Goal: Task Accomplishment & Management: Use online tool/utility

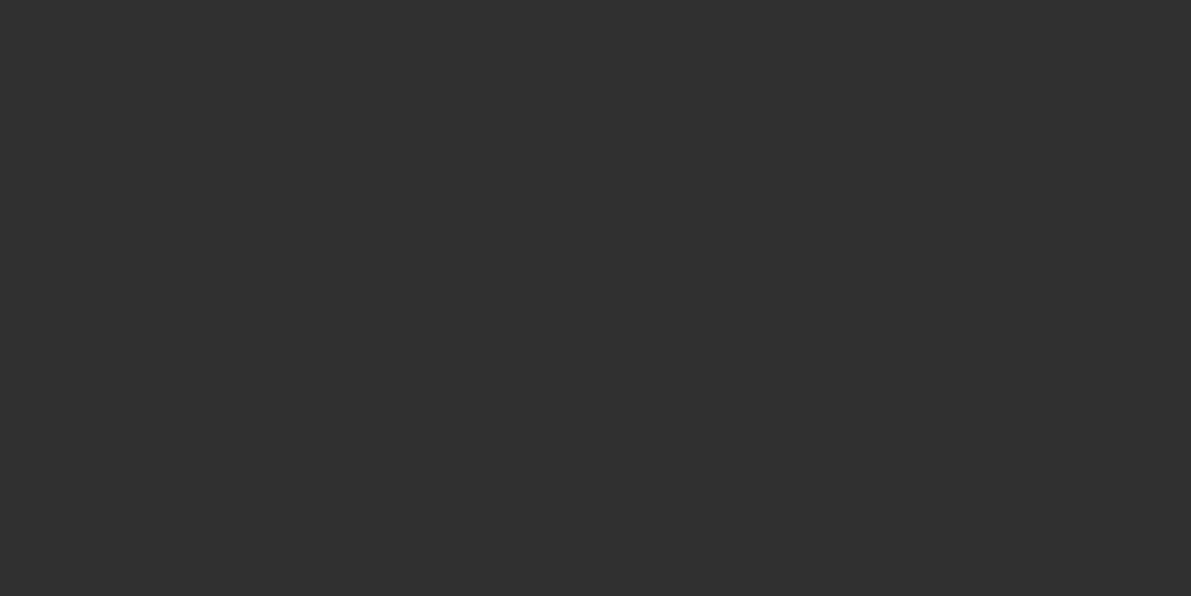
select select "10"
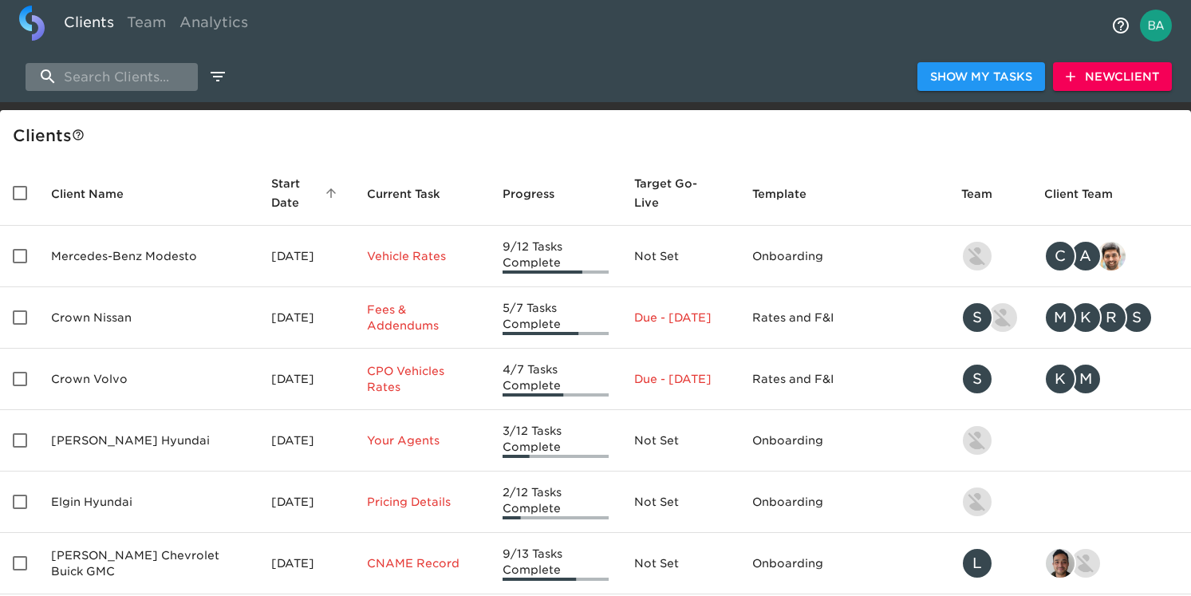
click at [116, 76] on input "search" at bounding box center [112, 77] width 172 height 28
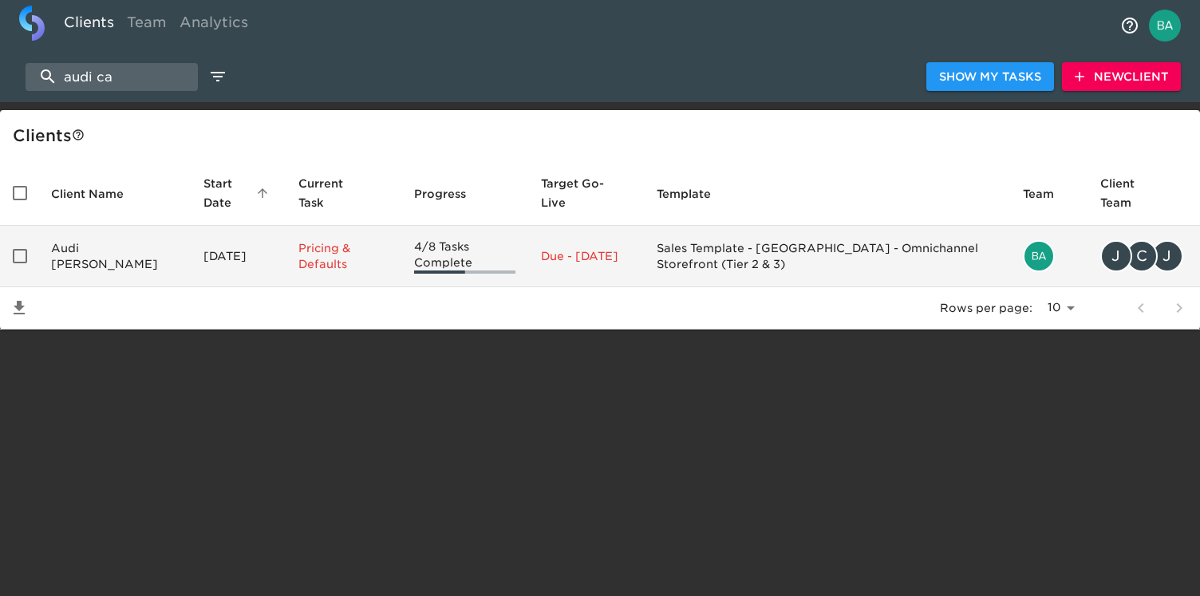
type input "audi ca"
click at [97, 248] on td "Audi [PERSON_NAME]" at bounding box center [114, 256] width 152 height 61
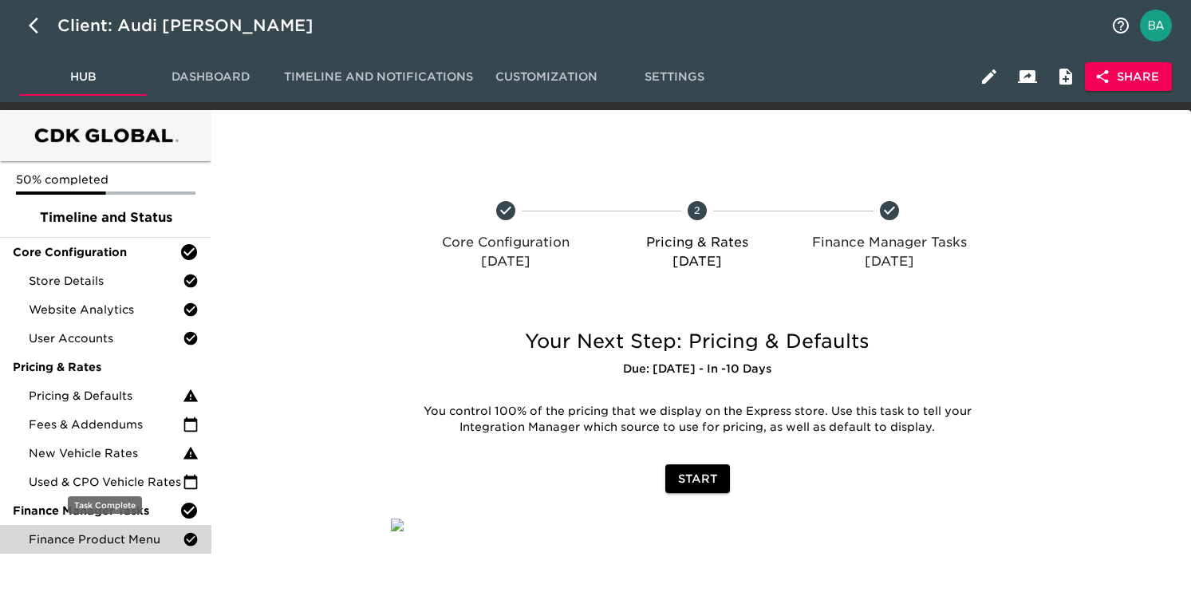
click at [101, 540] on span "Finance Product Menu" at bounding box center [106, 539] width 154 height 16
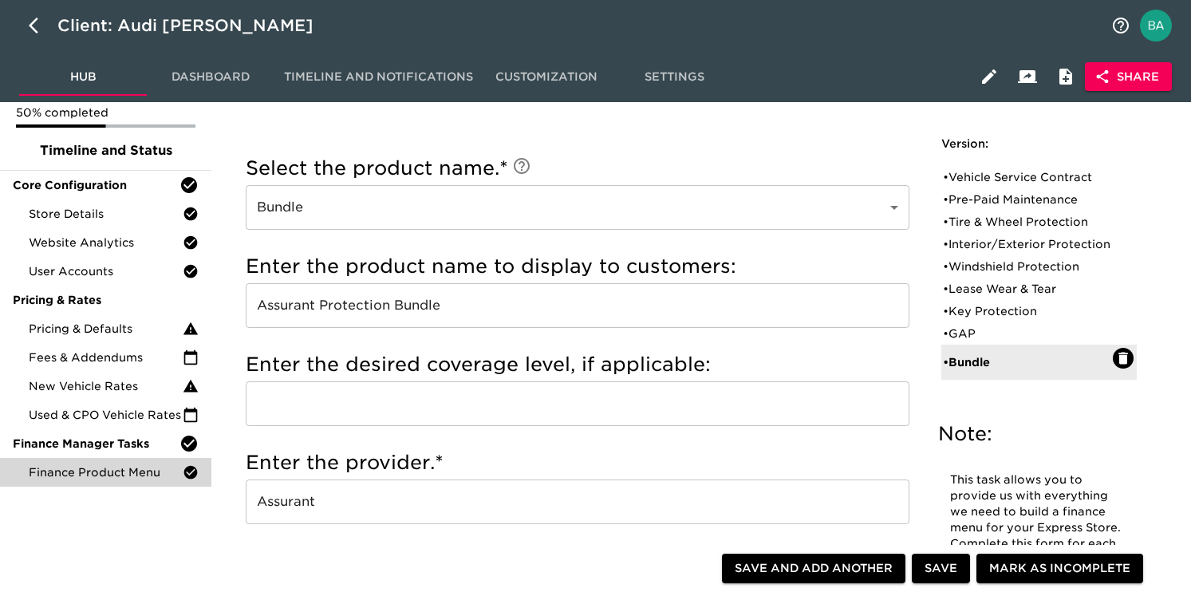
scroll to position [37, 0]
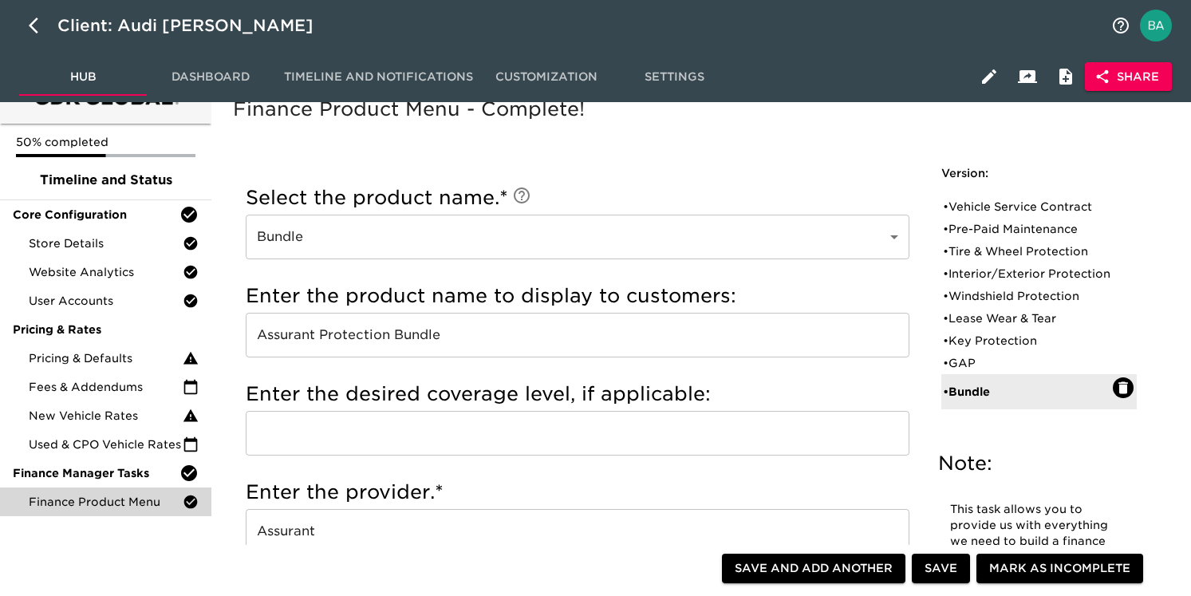
click at [373, 336] on input "Assurant Protection Bundle" at bounding box center [578, 335] width 664 height 45
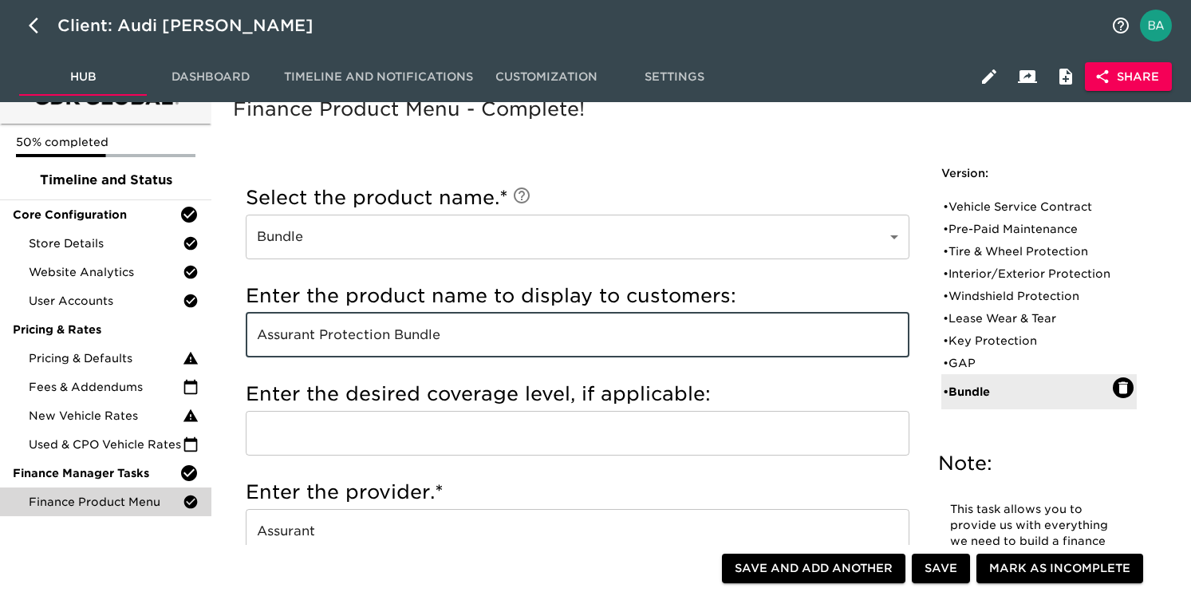
click at [373, 336] on input "Assurant Protection Bundle" at bounding box center [578, 335] width 664 height 45
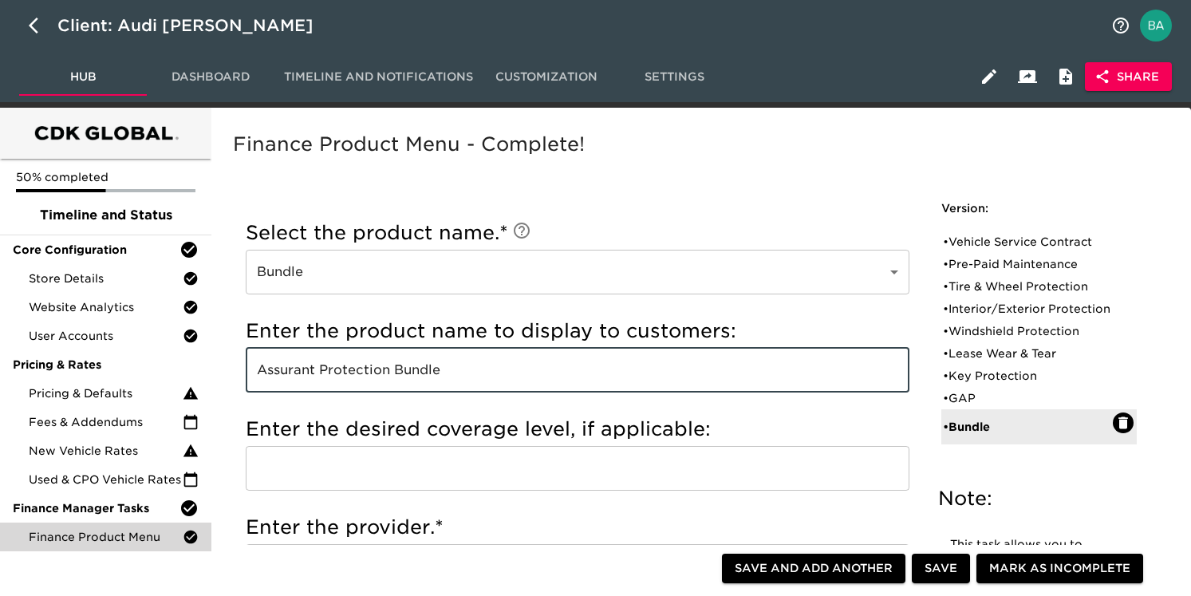
scroll to position [0, 0]
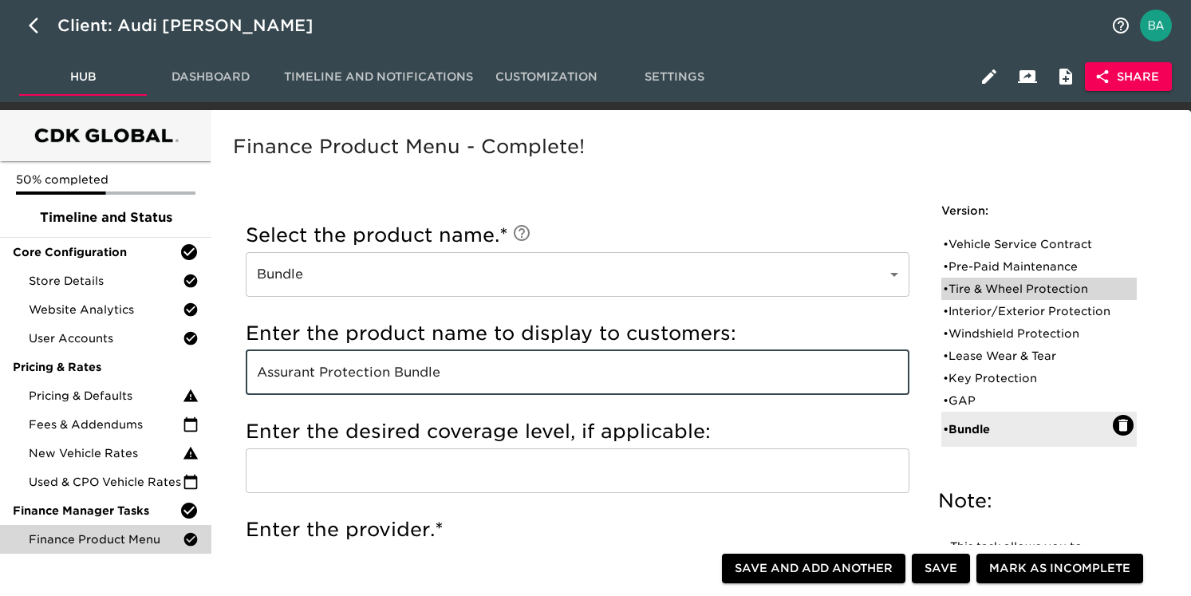
click at [977, 287] on div "• Tire & Wheel Protection" at bounding box center [1028, 289] width 170 height 16
type input "Tire & Wheel Protection"
type input "AVC Tire and Rim"
radio input "true"
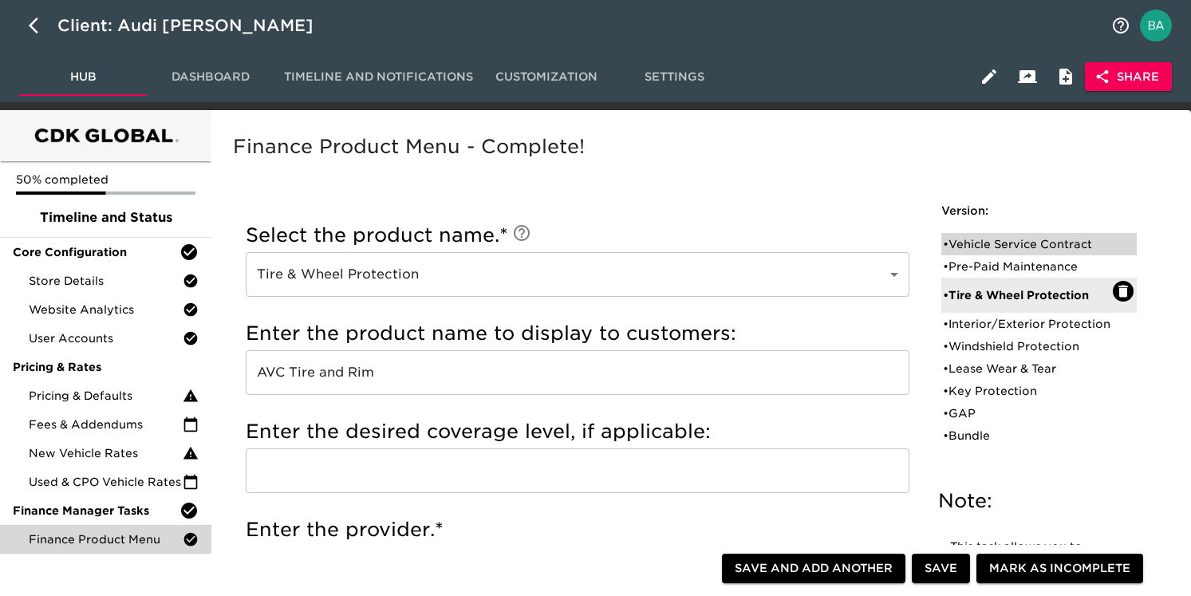
click at [981, 244] on div "• Vehicle Service Contract" at bounding box center [1028, 244] width 170 height 16
type input "Vehicle Service Contract"
type input "AVC Vehicle Service Contract"
radio input "true"
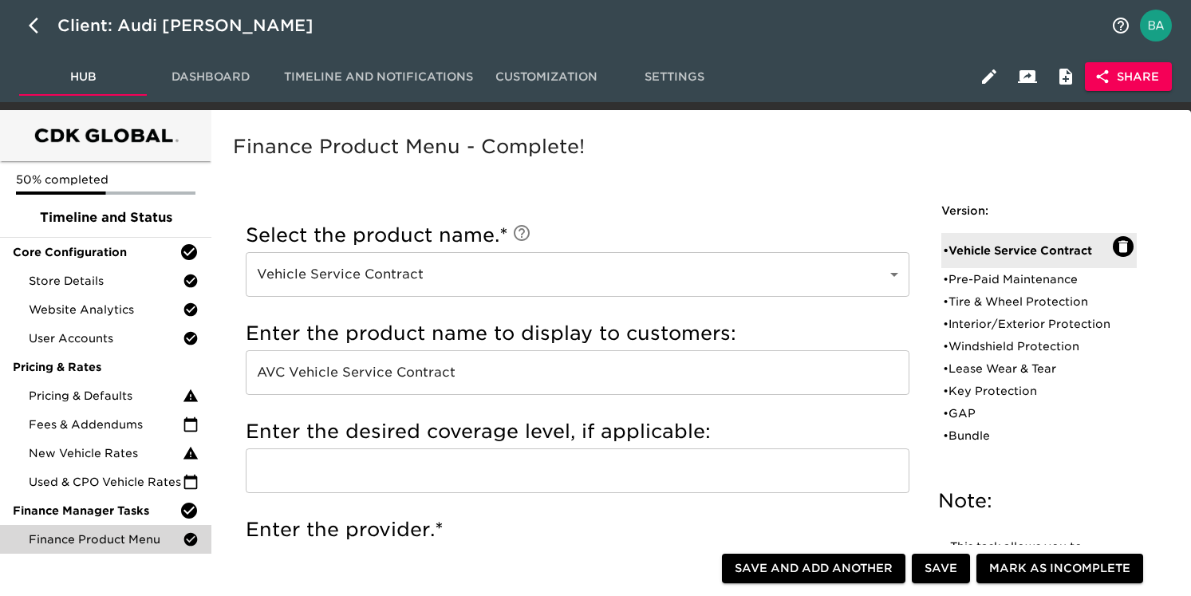
click at [341, 376] on input "AVC Vehicle Service Contract" at bounding box center [578, 372] width 664 height 45
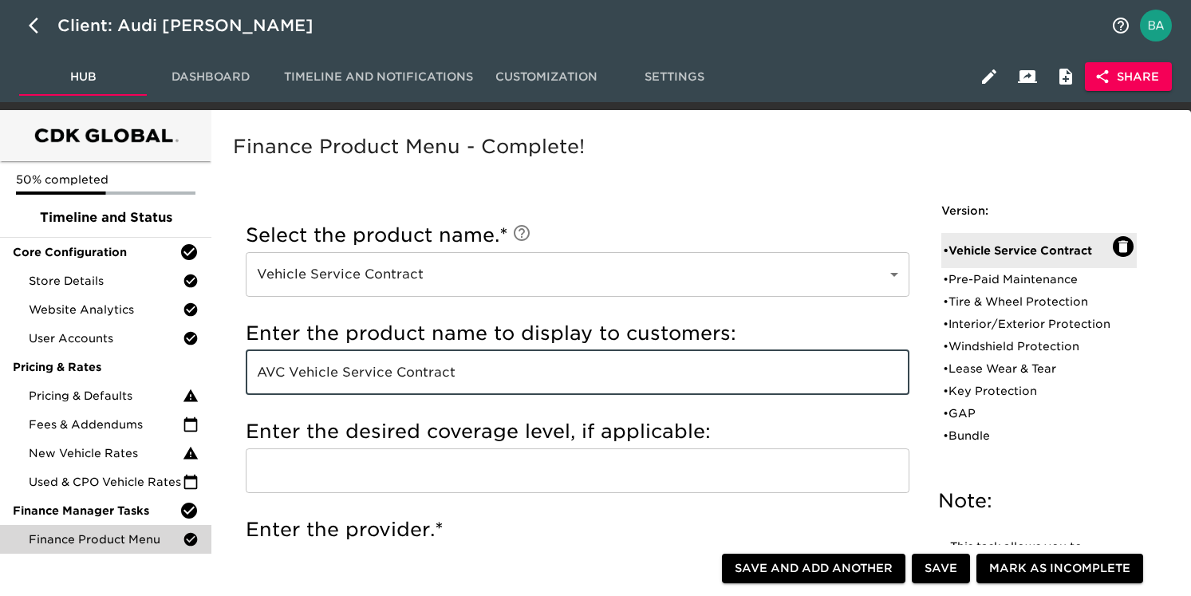
click at [341, 376] on input "AVC Vehicle Service Contract" at bounding box center [578, 372] width 664 height 45
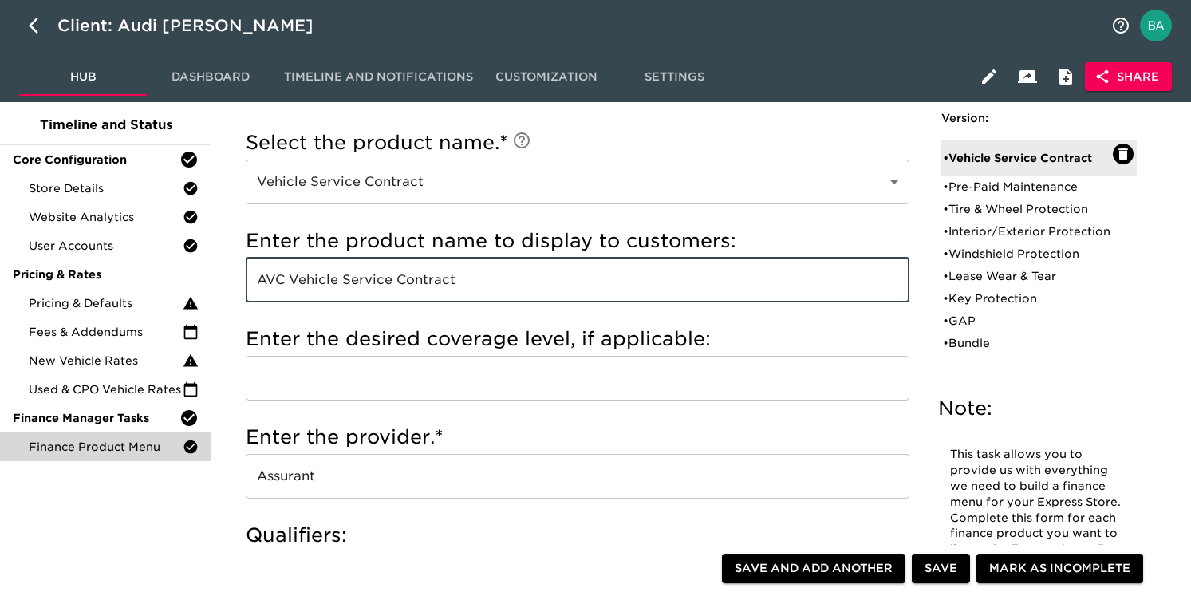
scroll to position [157, 0]
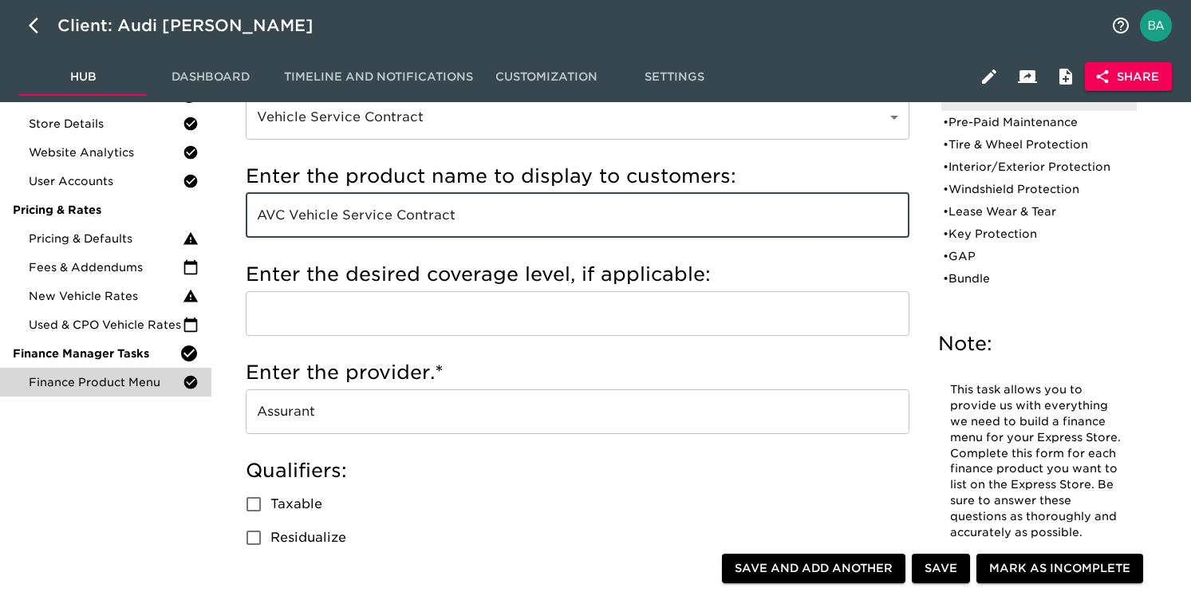
click at [293, 428] on input "Assurant" at bounding box center [578, 411] width 664 height 45
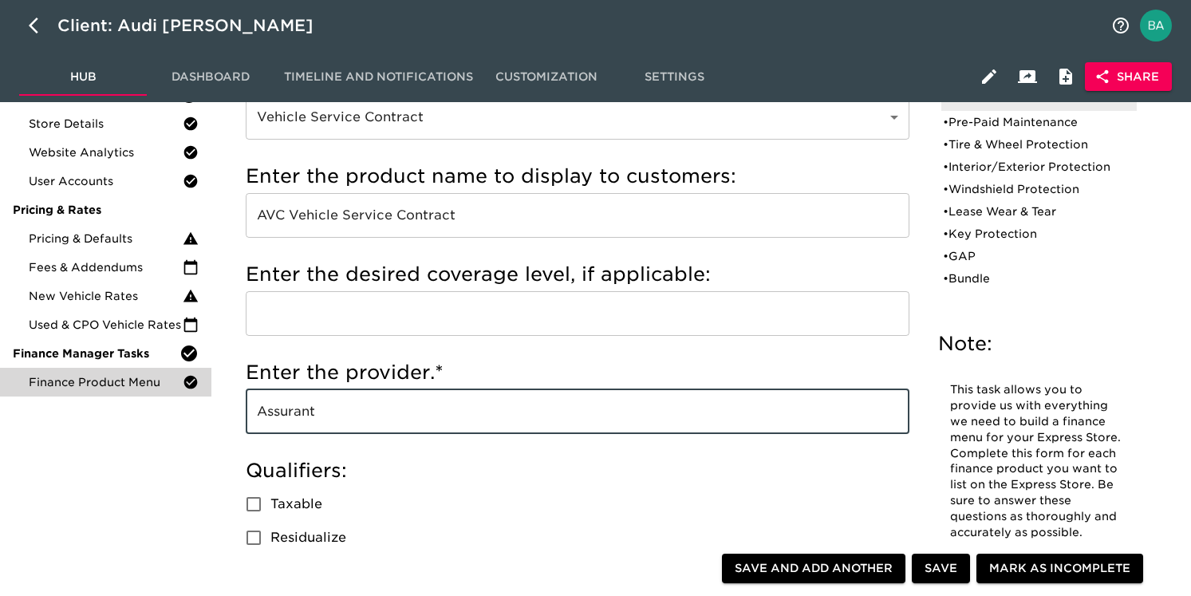
click at [293, 428] on input "Assurant" at bounding box center [578, 411] width 664 height 45
click at [328, 217] on input "AVC Vehicle Service Contract" at bounding box center [578, 215] width 664 height 45
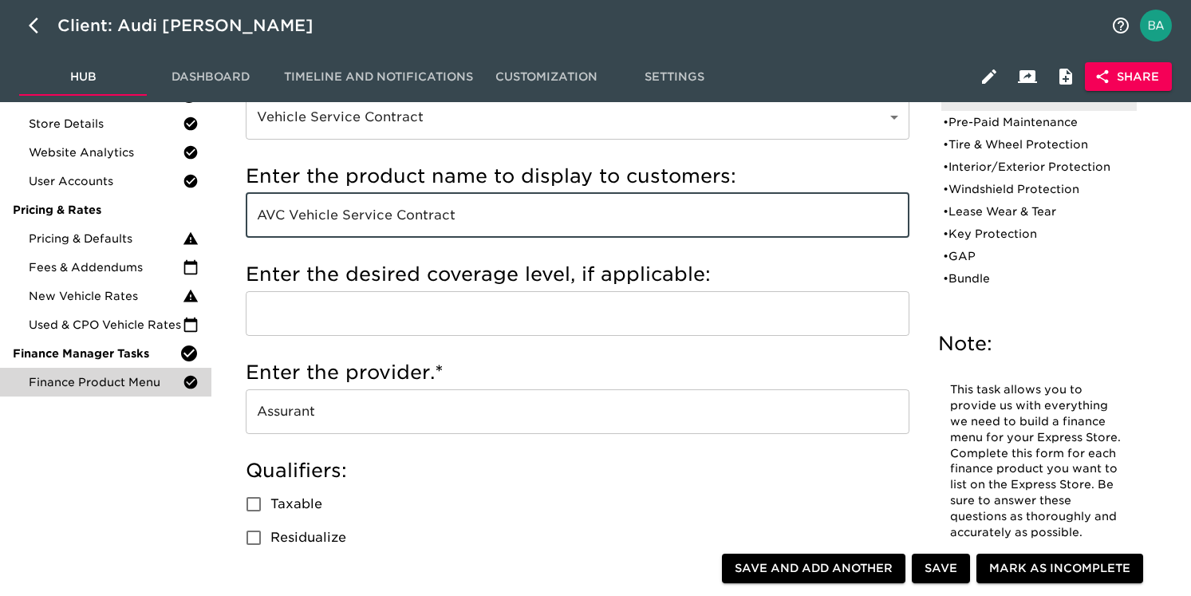
click at [328, 217] on input "AVC Vehicle Service Contract" at bounding box center [578, 215] width 664 height 45
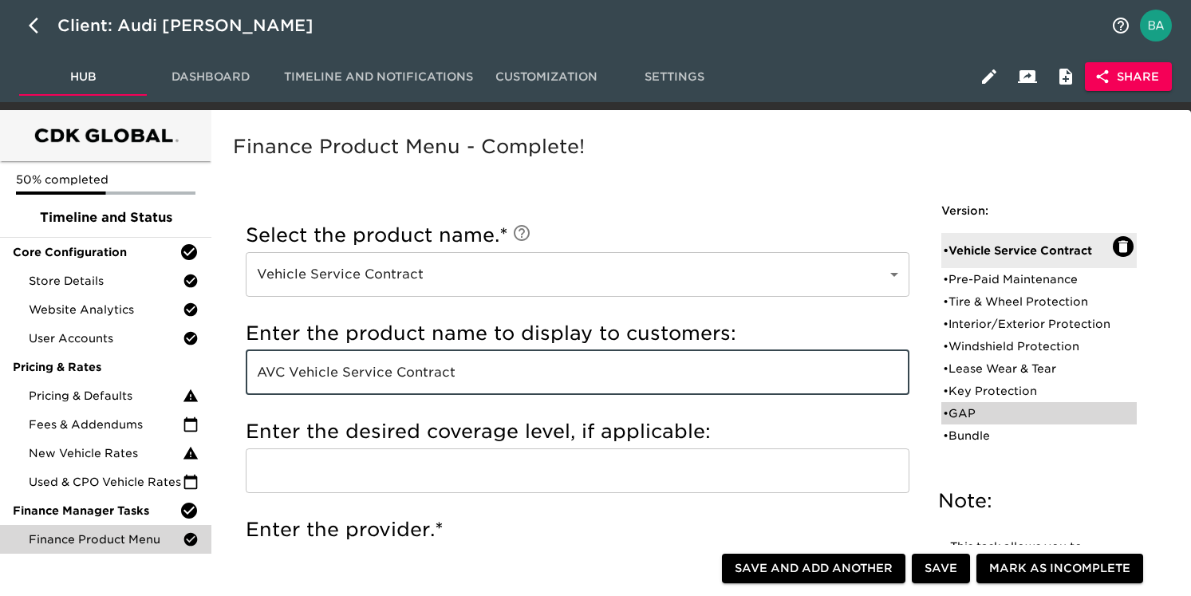
scroll to position [4, 0]
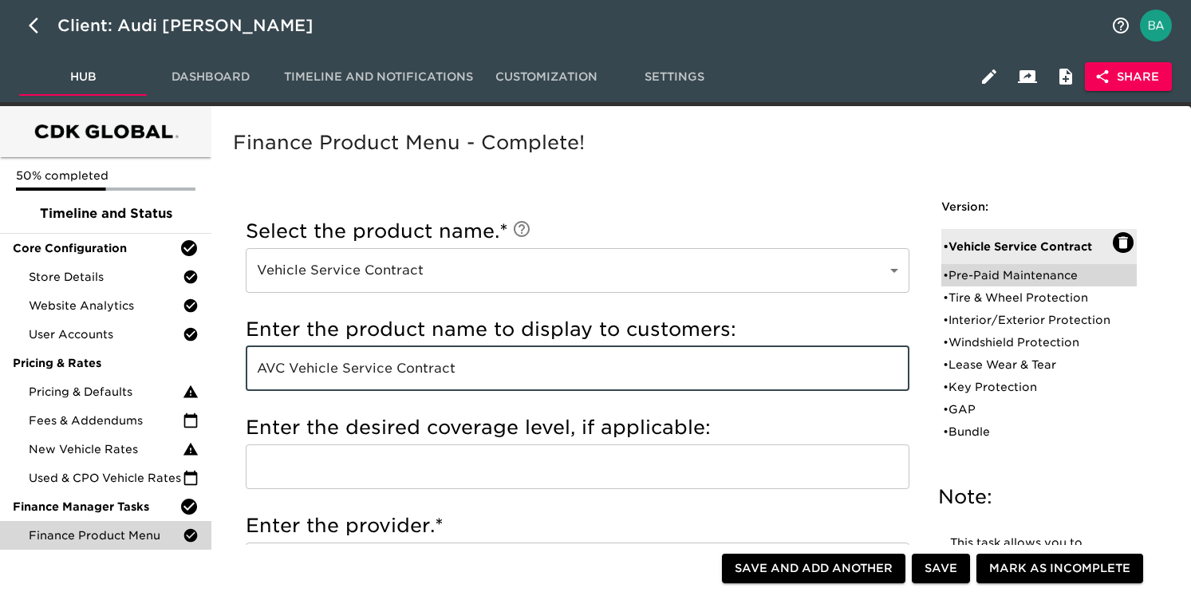
click at [977, 273] on div "• Pre-Paid Maintenance" at bounding box center [1028, 275] width 170 height 16
type input "Pre-Paid Maintenance"
type input "Audi Care"
type input "Audi"
radio input "true"
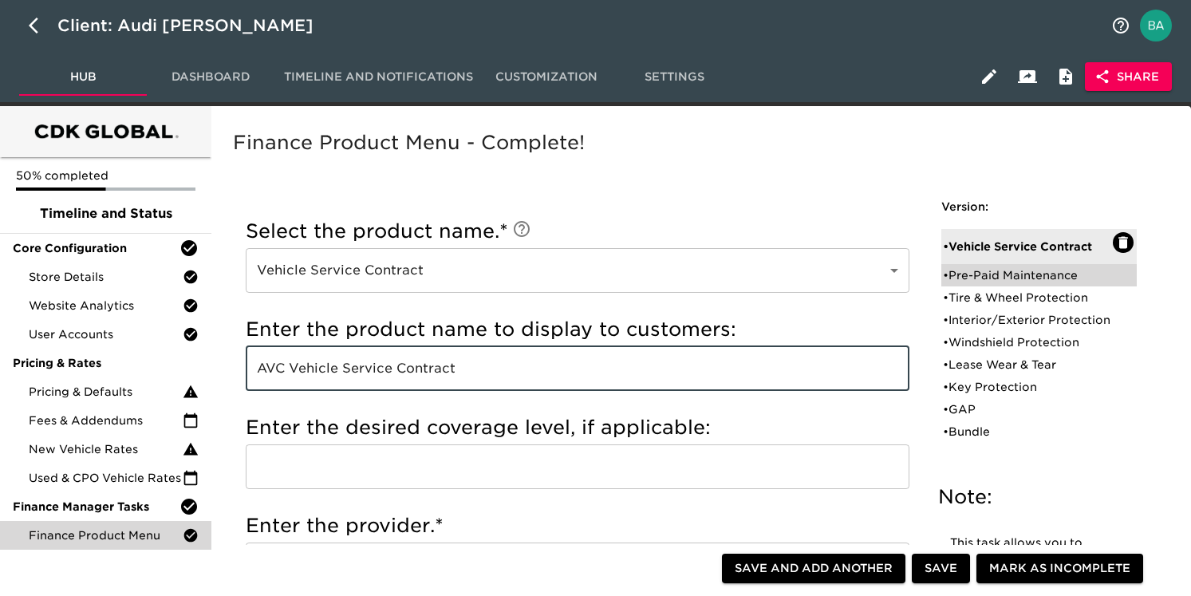
radio input "true"
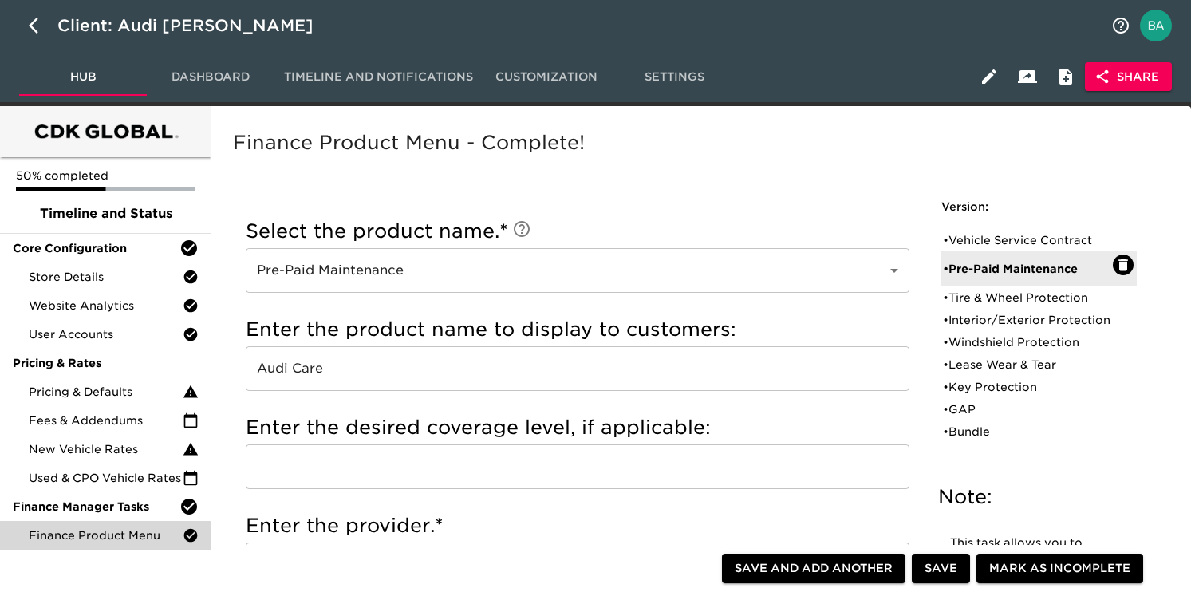
click at [303, 364] on input "Audi Care" at bounding box center [578, 368] width 664 height 45
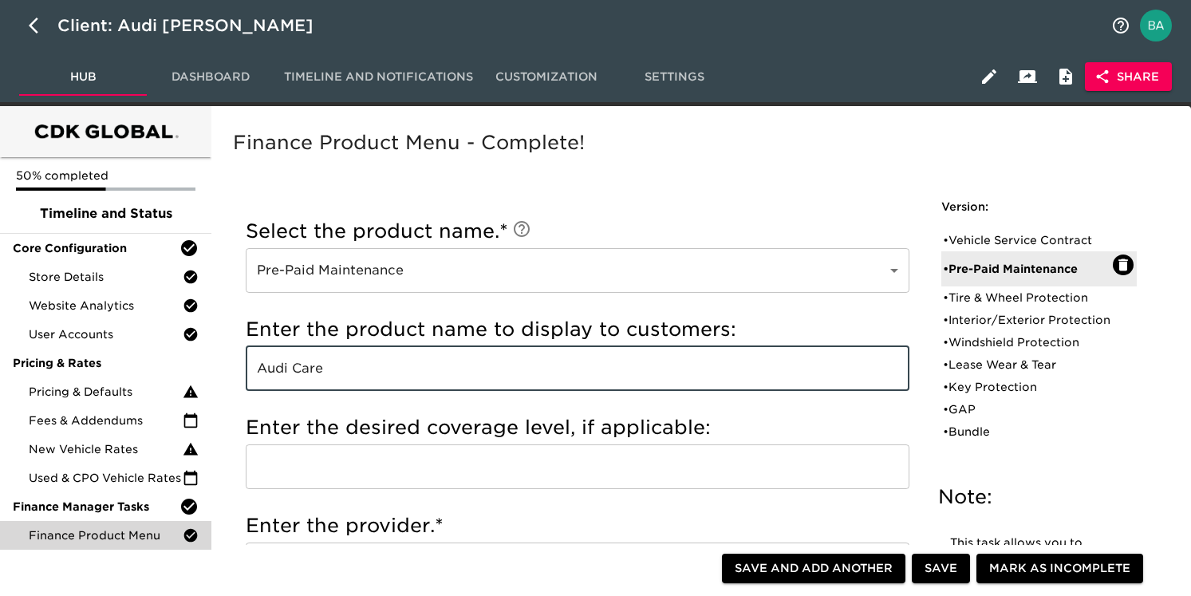
click at [303, 364] on input "Audi Care" at bounding box center [578, 368] width 664 height 45
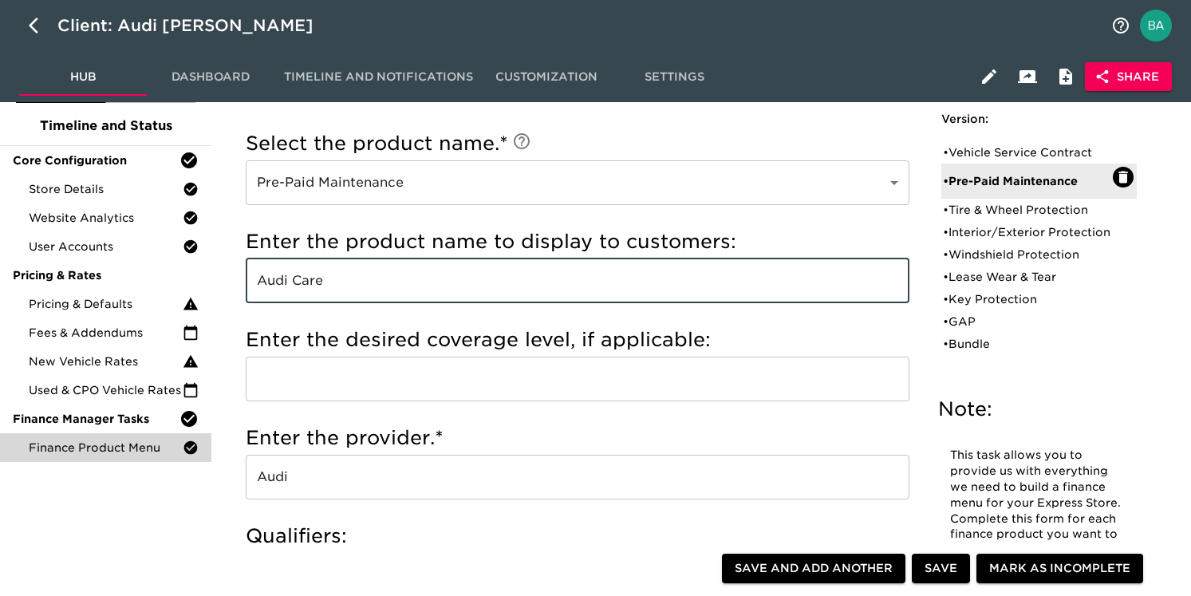
scroll to position [166, 0]
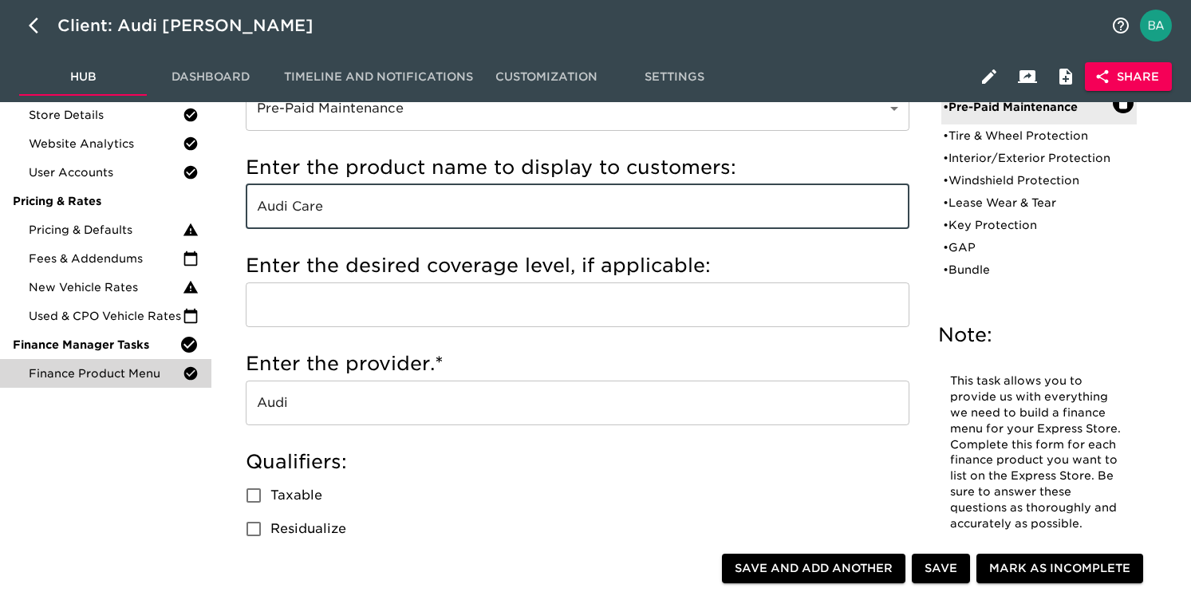
click at [275, 403] on input "Audi" at bounding box center [578, 403] width 664 height 45
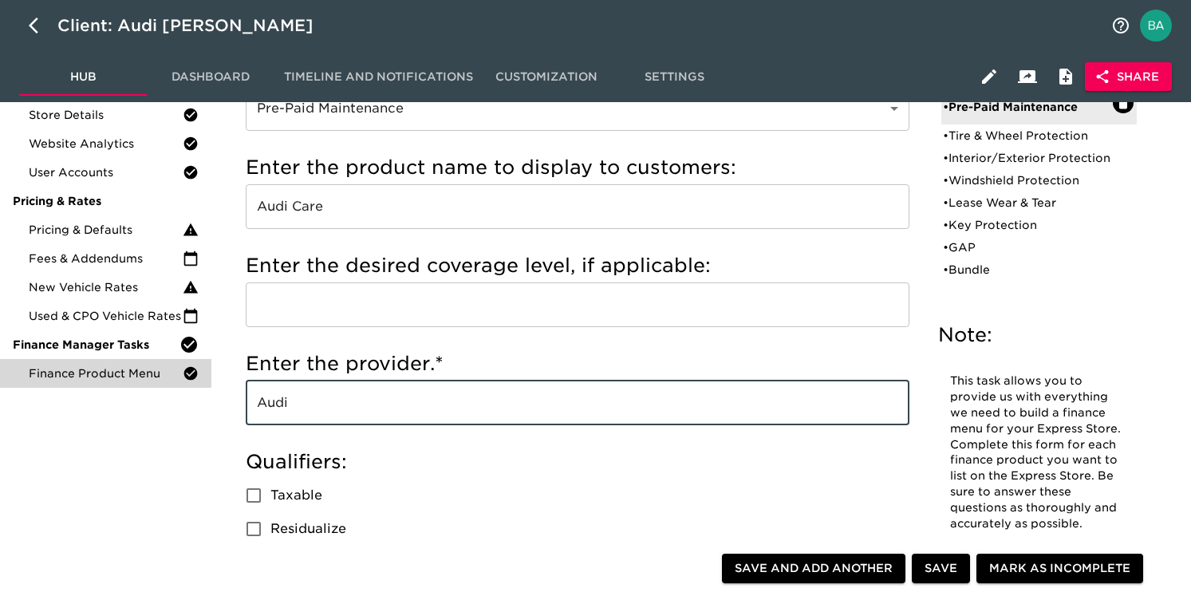
click at [275, 403] on input "Audi" at bounding box center [578, 403] width 664 height 45
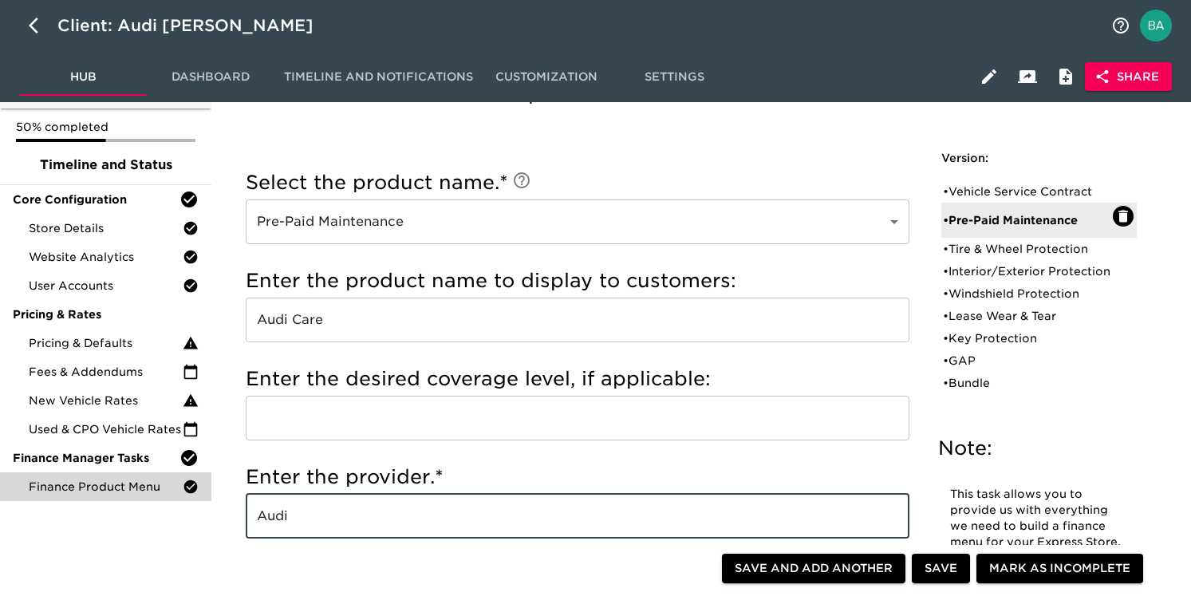
scroll to position [77, 0]
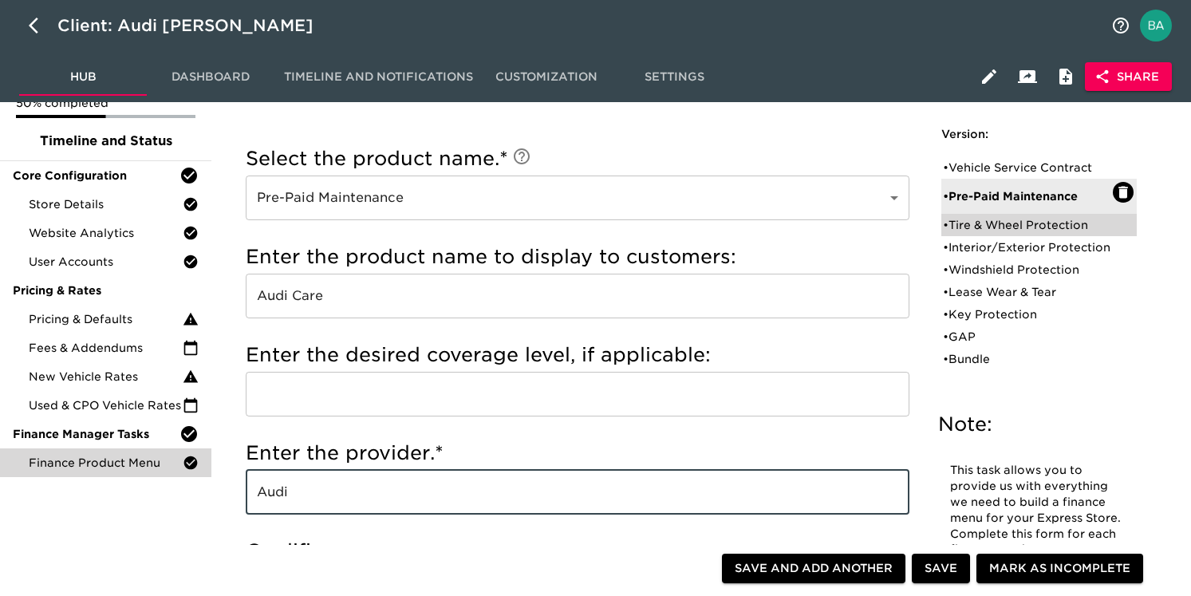
click at [1003, 224] on div "• Tire & Wheel Protection" at bounding box center [1028, 225] width 170 height 16
type input "Tire & Wheel Protection"
type input "AVC Tire and Rim"
type input "Assurant"
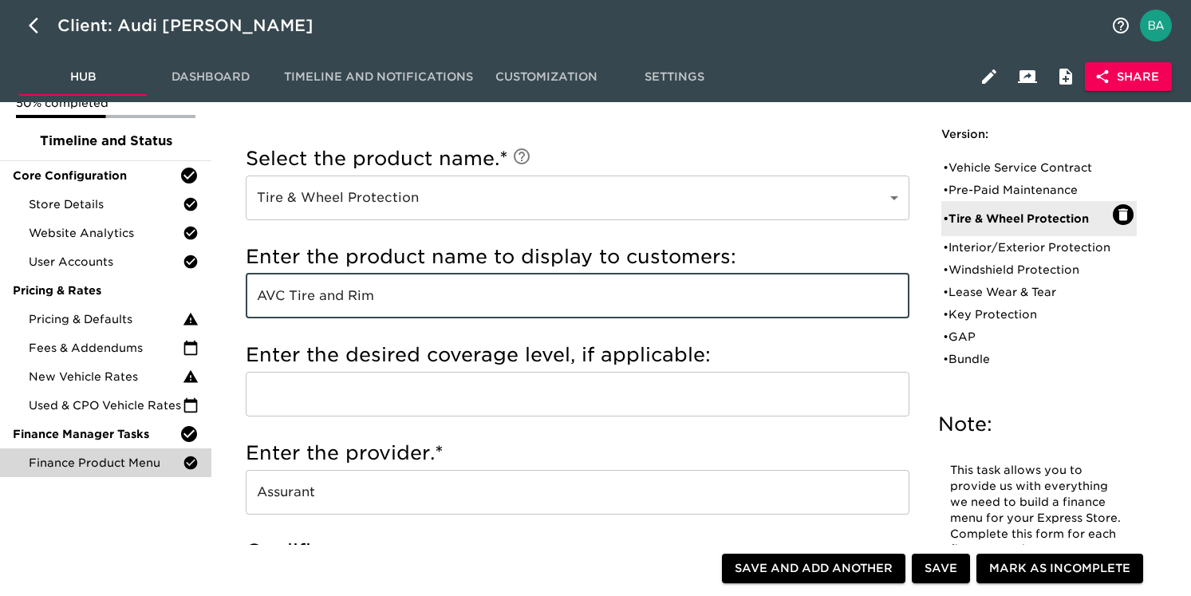
click at [302, 299] on input "AVC Tire and Rim" at bounding box center [578, 296] width 664 height 45
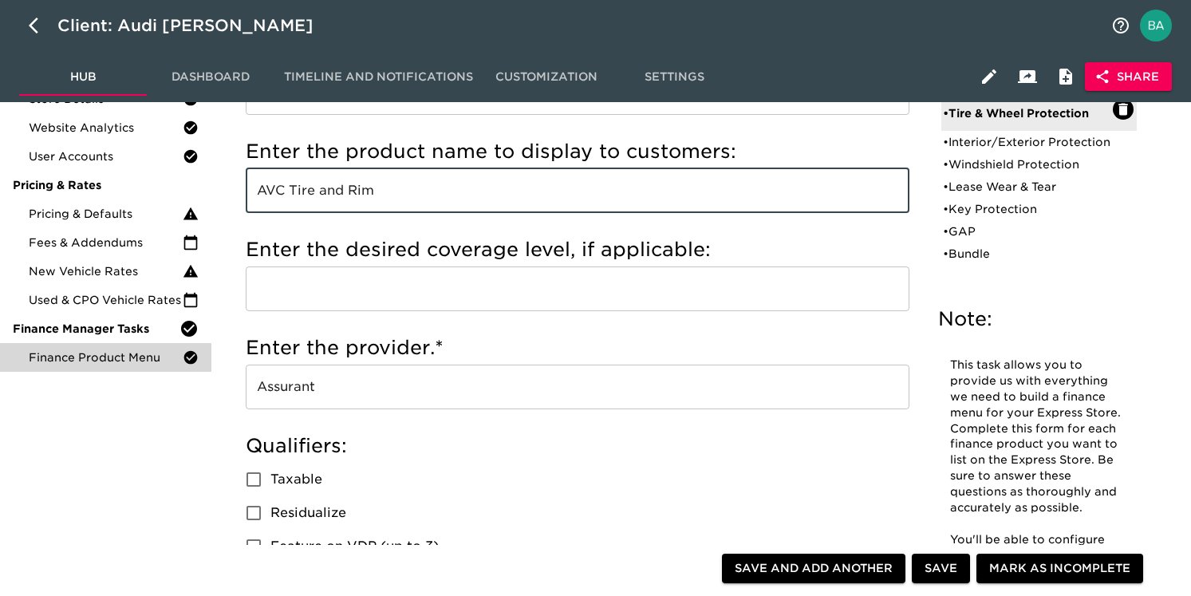
scroll to position [218, 0]
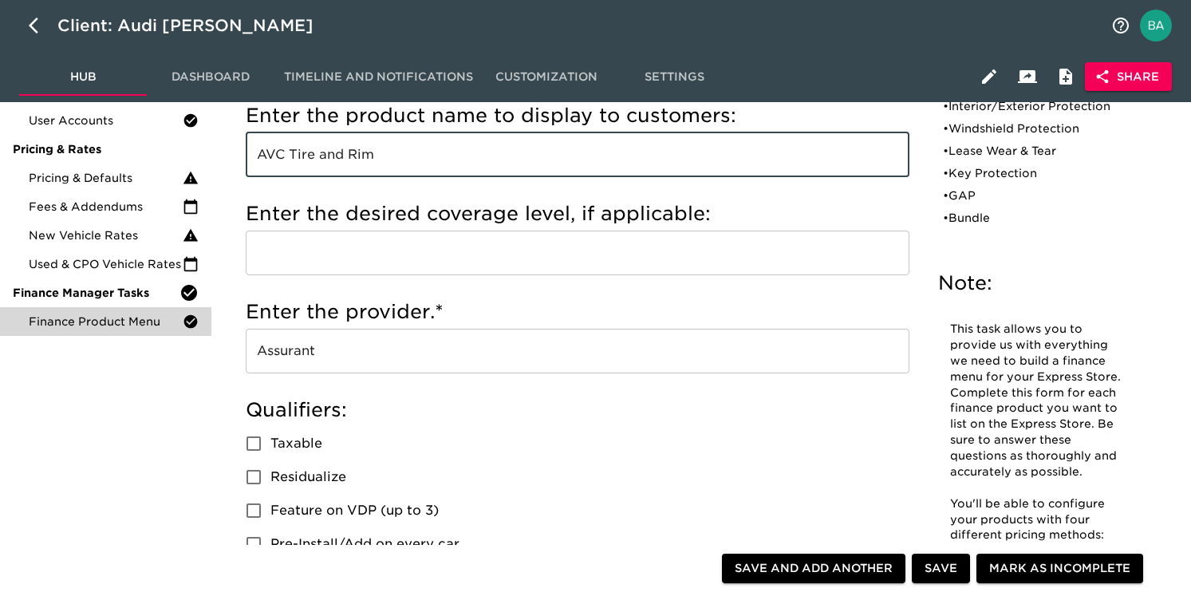
click at [274, 353] on input "Assurant" at bounding box center [578, 351] width 664 height 45
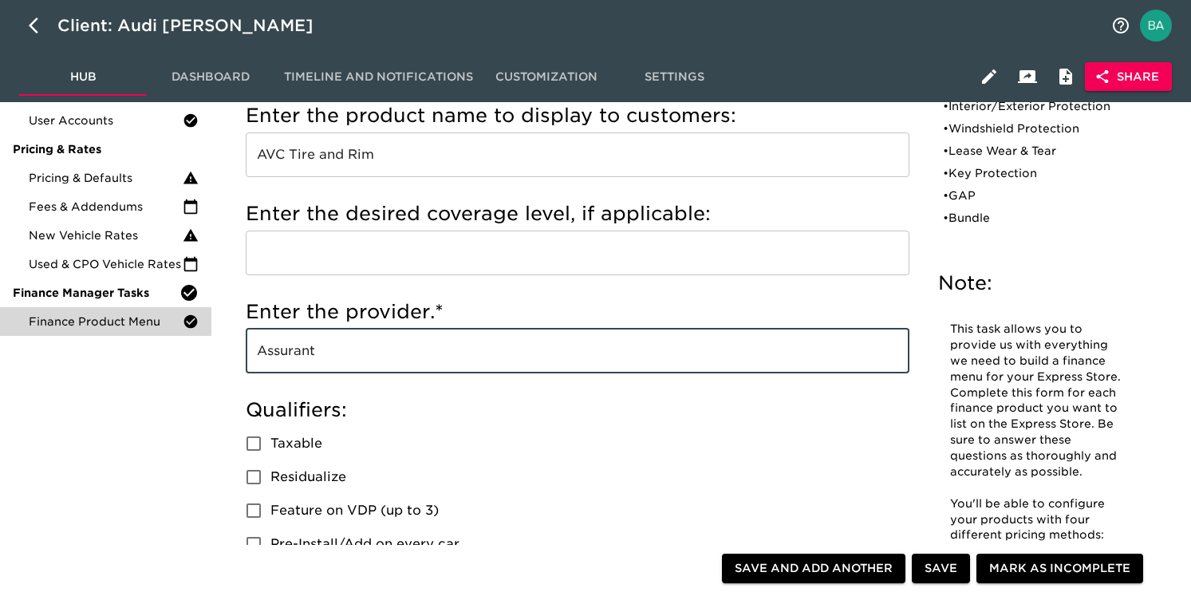
click at [274, 353] on input "Assurant" at bounding box center [578, 351] width 664 height 45
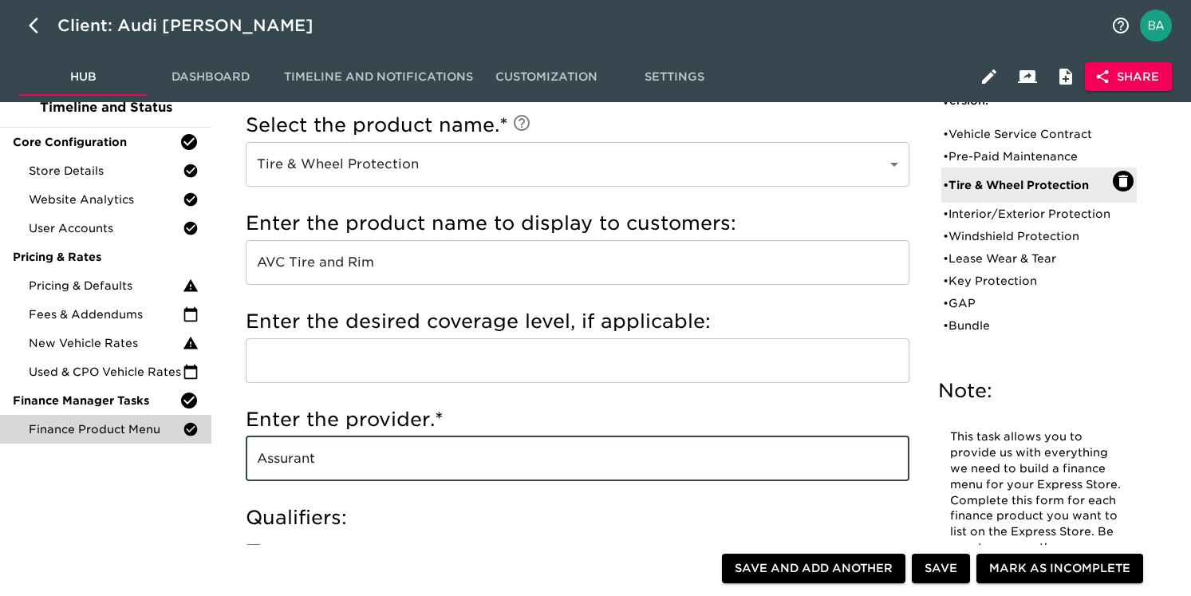
scroll to position [0, 0]
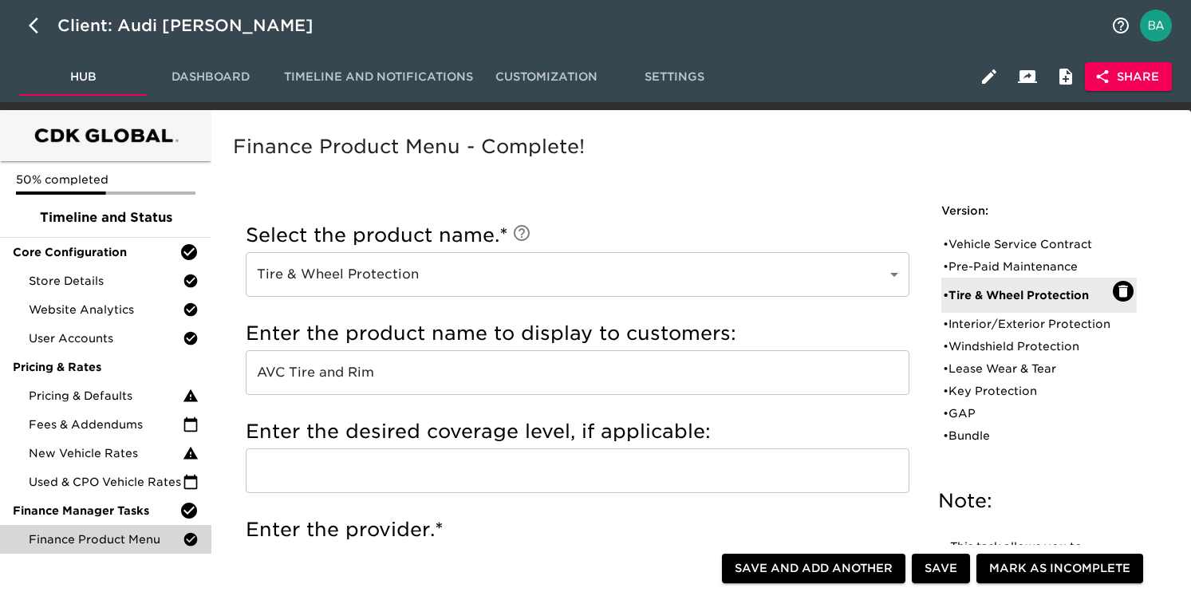
click at [313, 381] on input "AVC Tire and Rim" at bounding box center [578, 372] width 664 height 45
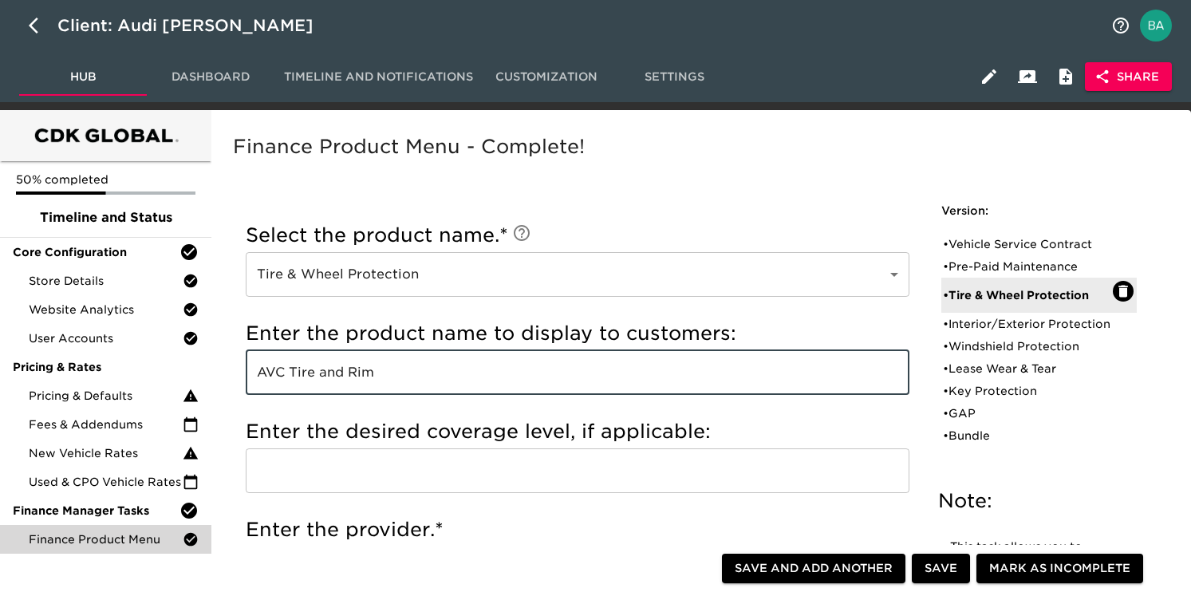
click at [313, 381] on input "AVC Tire and Rim" at bounding box center [578, 372] width 664 height 45
click at [977, 330] on div "• Interior/Exterior Protection" at bounding box center [1028, 324] width 170 height 16
type input "Interior/Exterior Protection"
type input "Cilajet"
radio input "true"
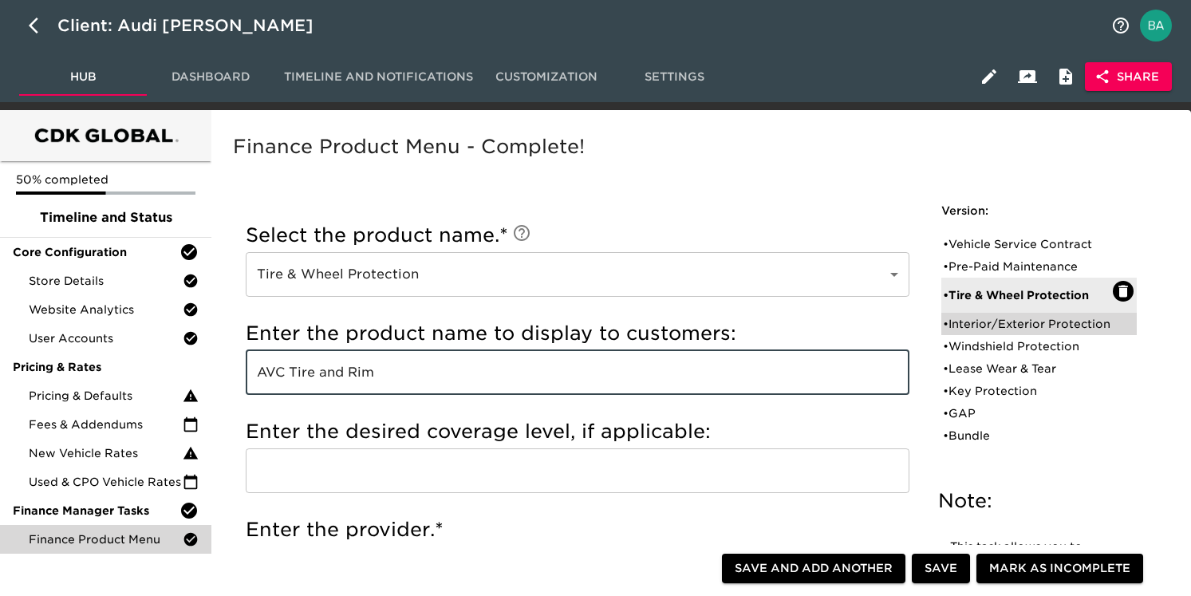
radio input "true"
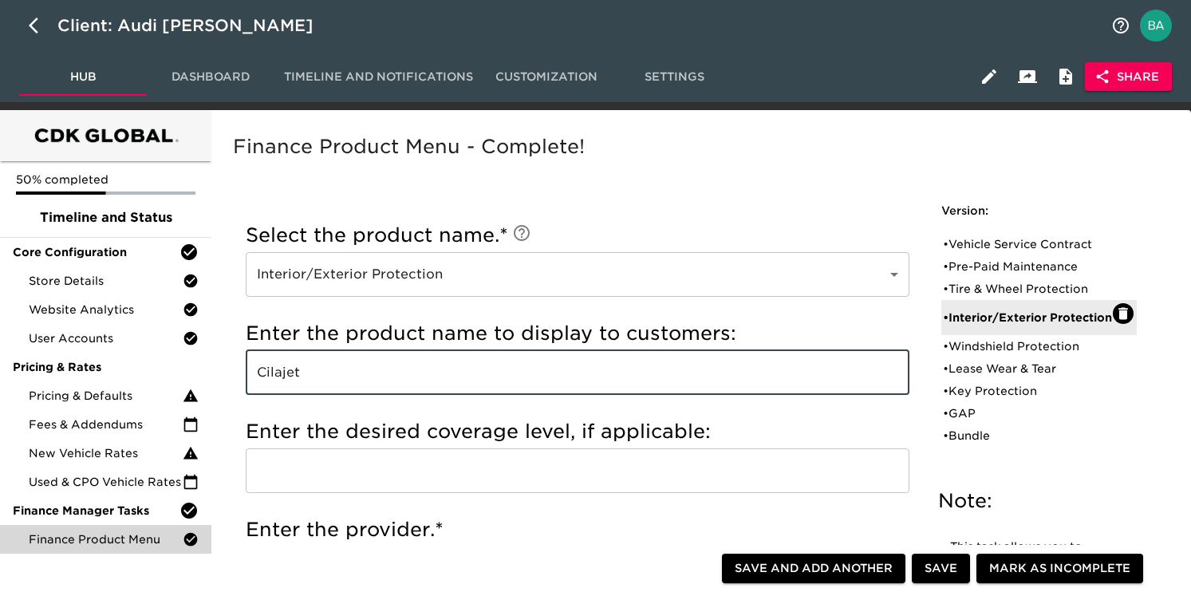
click at [294, 370] on input "Cilajet" at bounding box center [578, 372] width 664 height 45
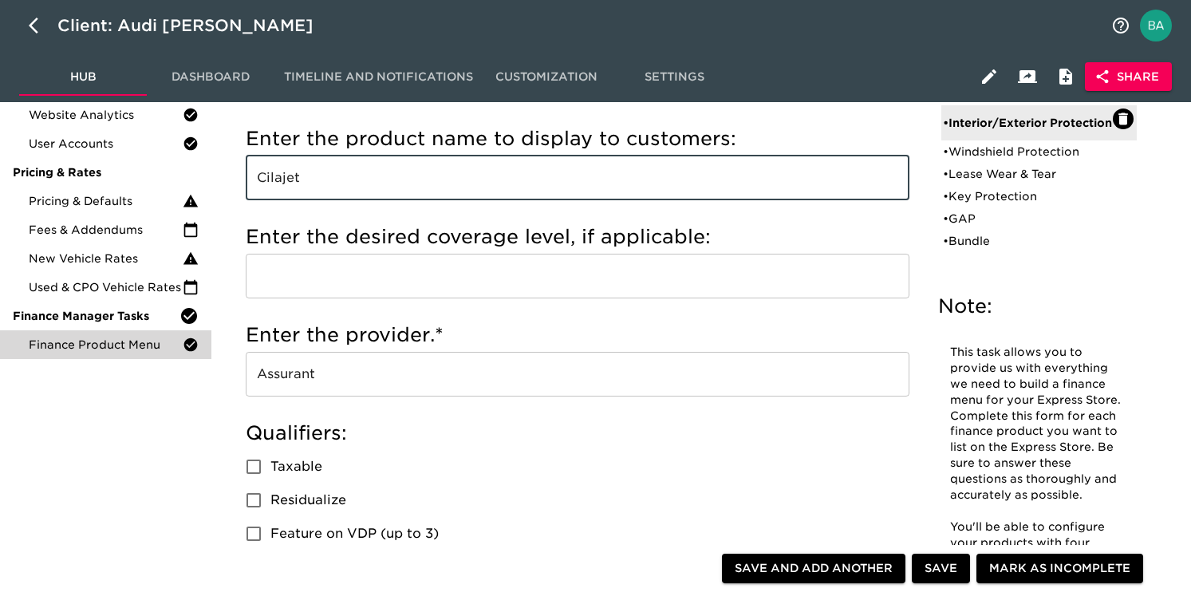
scroll to position [225, 0]
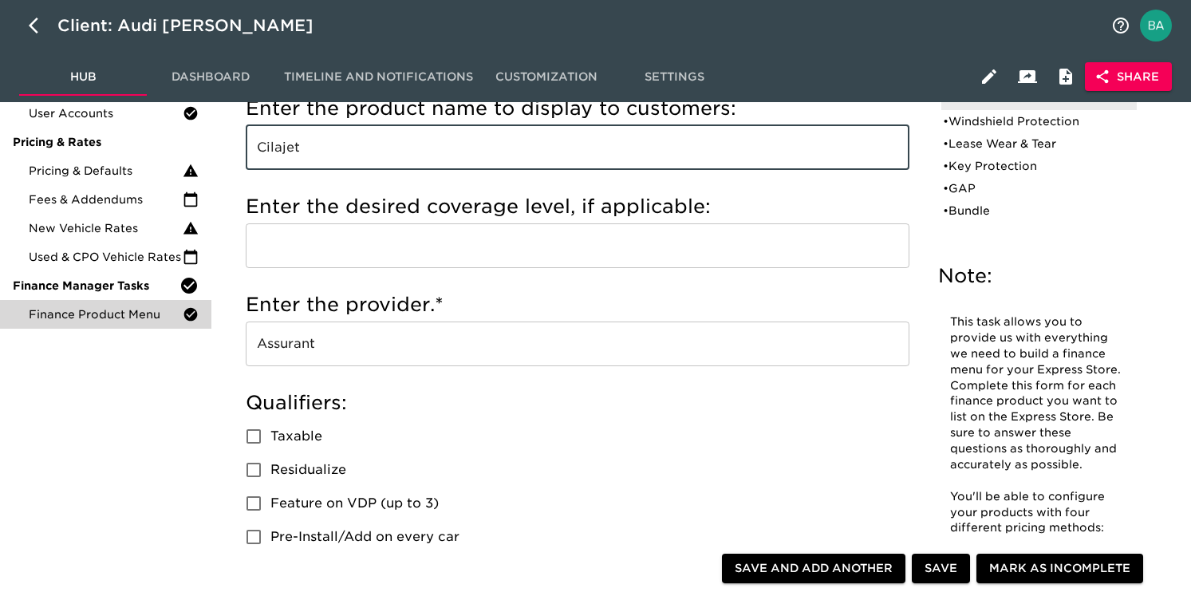
click at [309, 346] on input "Assurant" at bounding box center [578, 344] width 664 height 45
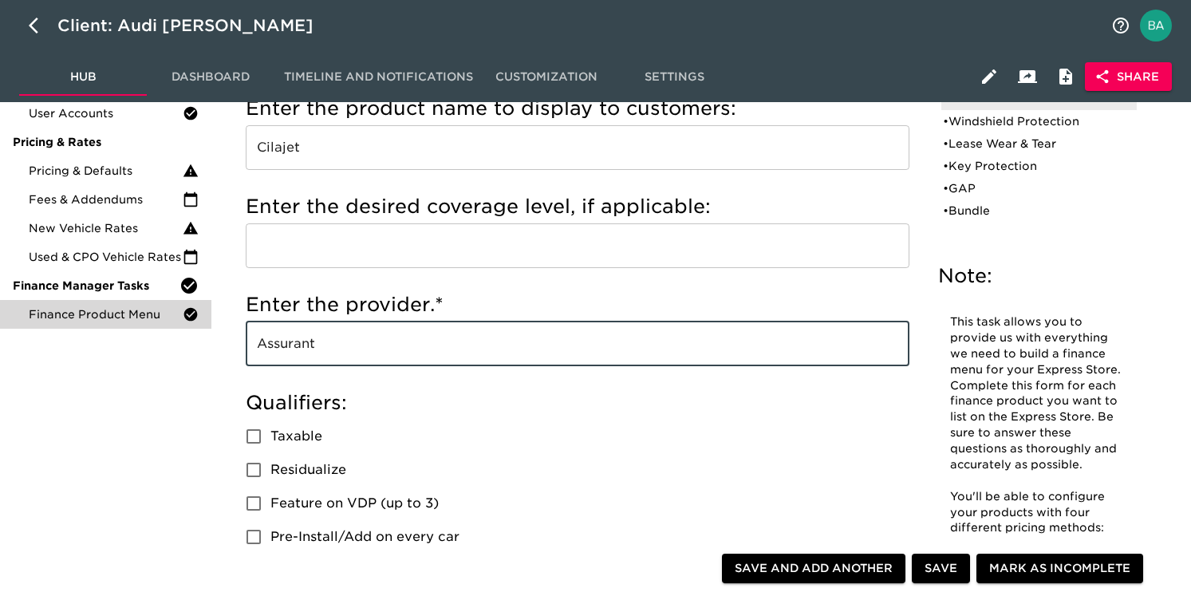
click at [309, 346] on input "Assurant" at bounding box center [578, 344] width 664 height 45
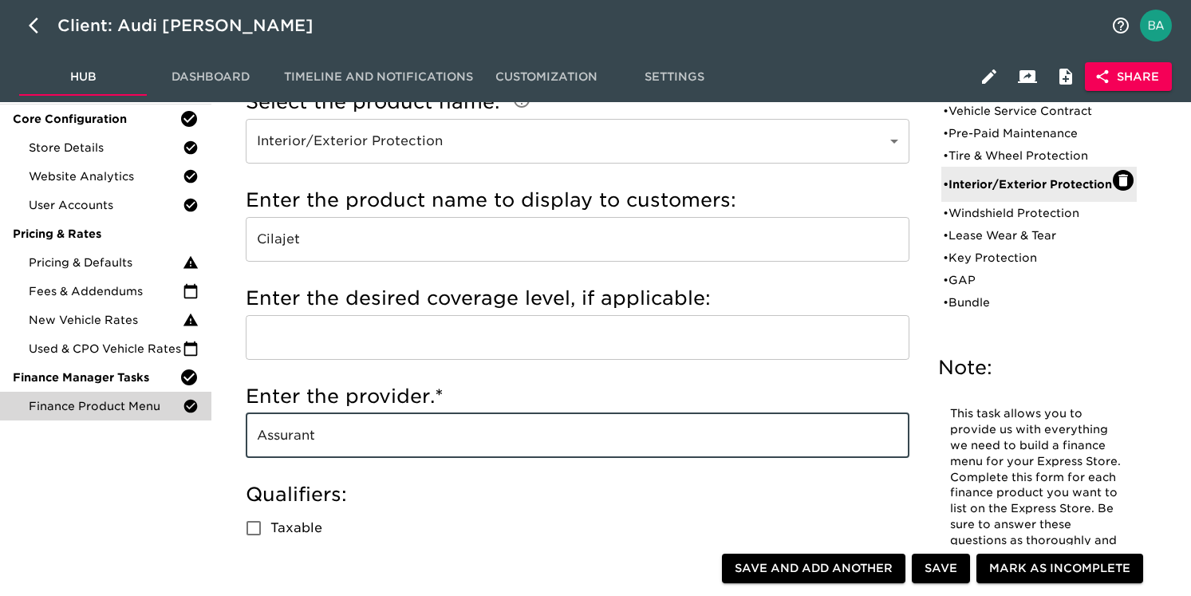
scroll to position [126, 0]
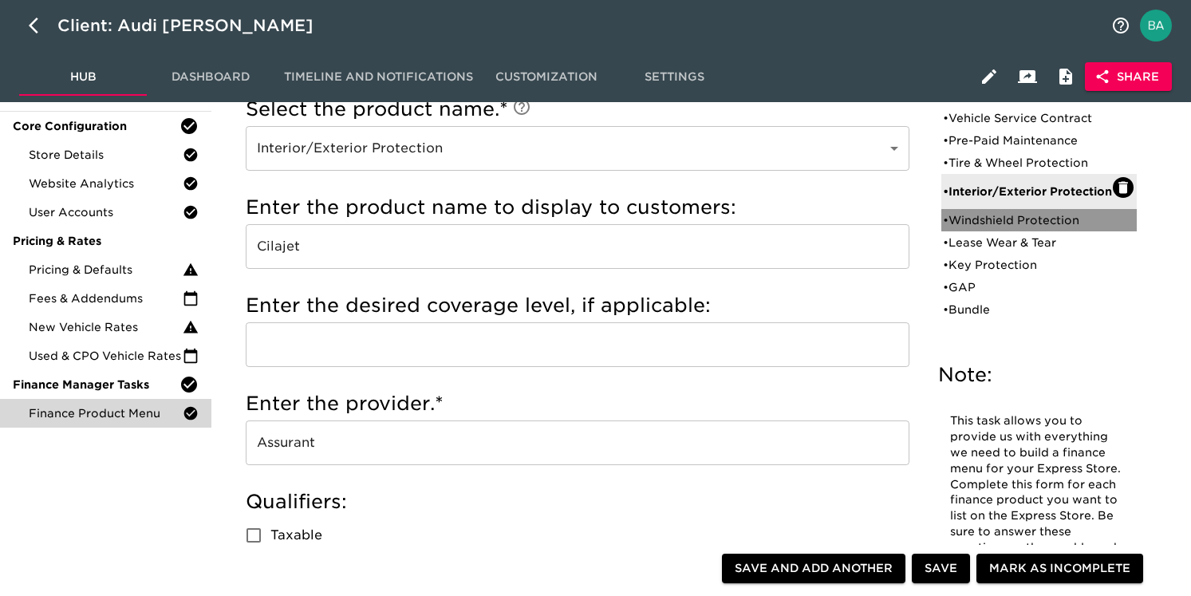
click at [981, 227] on div "• Windshield Protection" at bounding box center [1028, 220] width 170 height 16
type input "Windshield Protection"
type input "Windshield Replacement and Repair"
type input "PAC Windshield"
radio input "true"
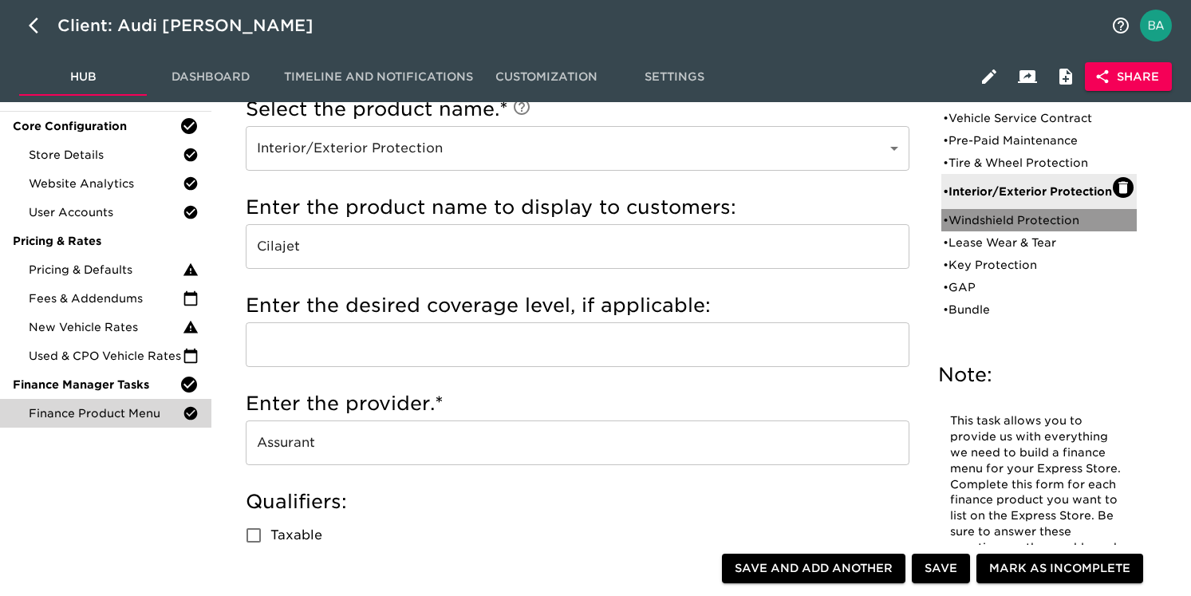
radio input "true"
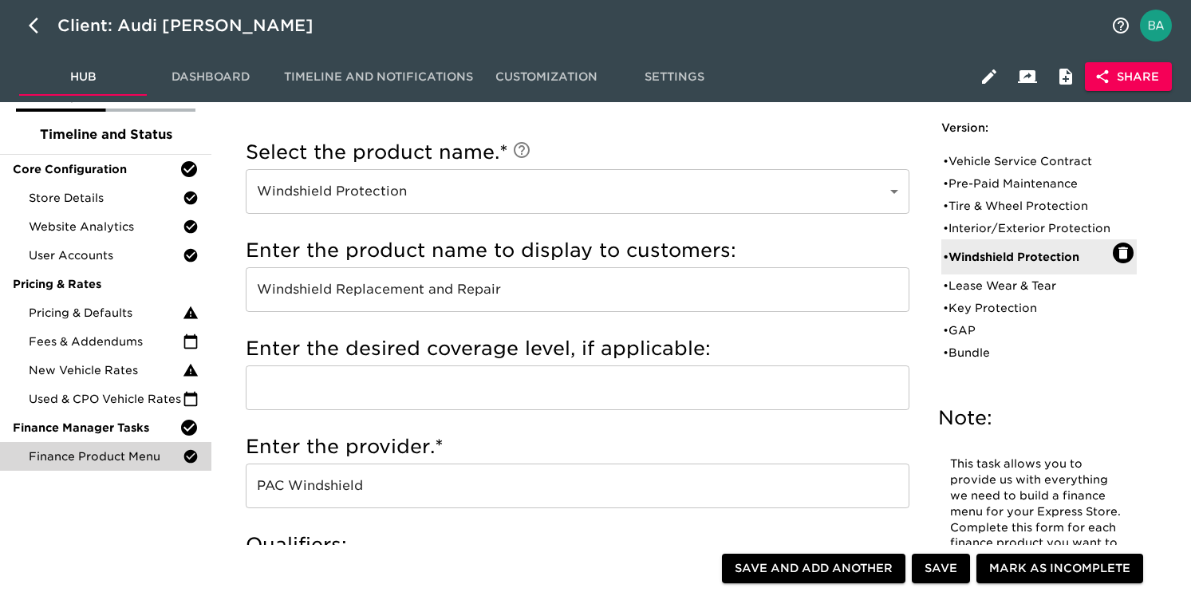
scroll to position [97, 0]
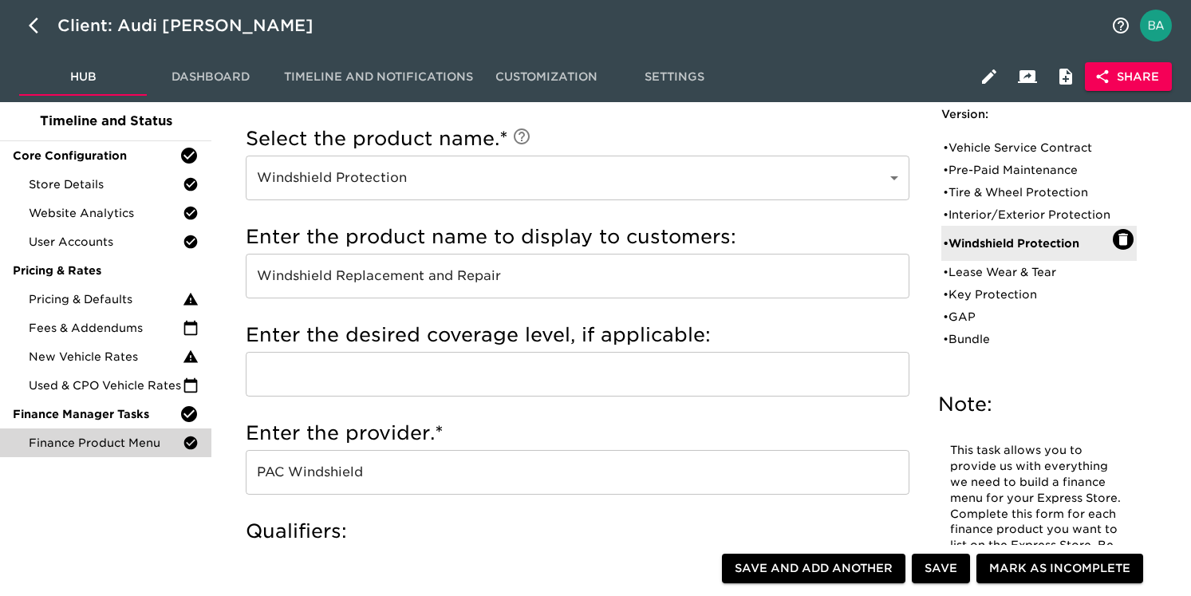
click at [394, 292] on input "Windshield Replacement and Repair" at bounding box center [578, 276] width 664 height 45
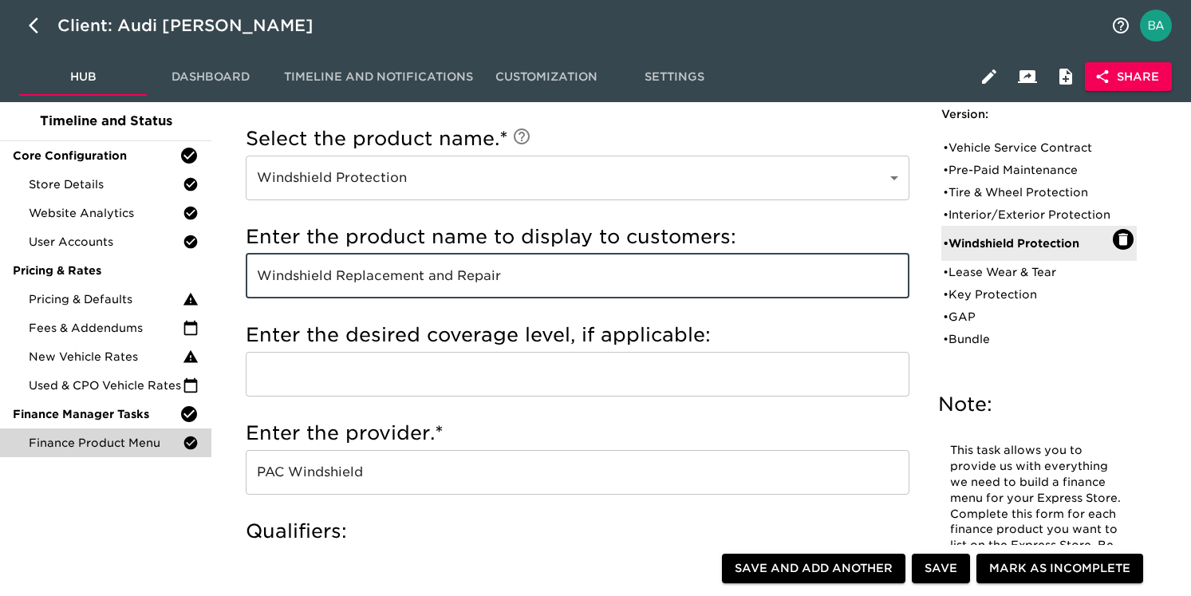
click at [394, 292] on input "Windshield Replacement and Repair" at bounding box center [578, 276] width 664 height 45
click at [292, 488] on input "PAC Windshield" at bounding box center [578, 472] width 664 height 45
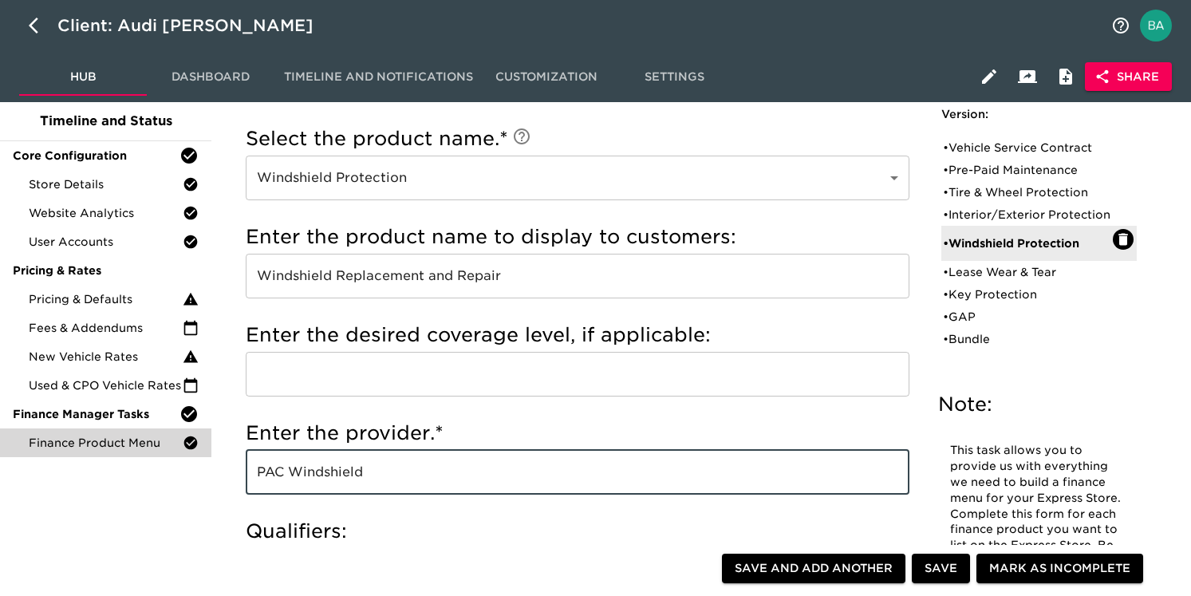
click at [292, 488] on input "PAC Windshield" at bounding box center [578, 472] width 664 height 45
click at [326, 278] on input "Windshield Replacement and Repair" at bounding box center [578, 276] width 664 height 45
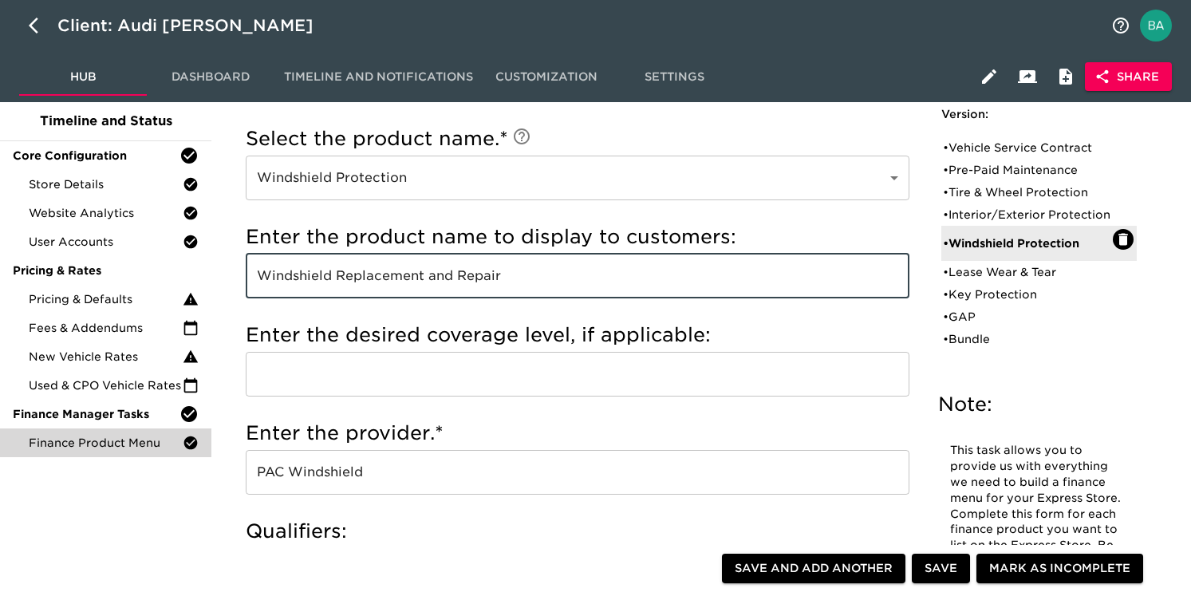
click at [326, 278] on input "Windshield Replacement and Repair" at bounding box center [578, 276] width 664 height 45
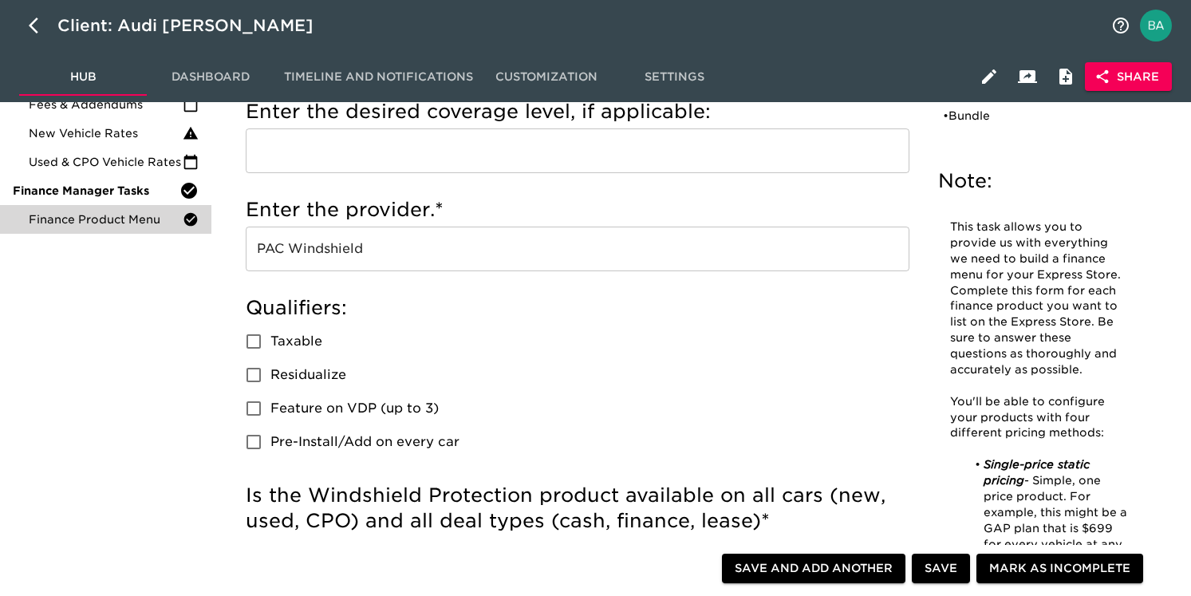
scroll to position [357, 0]
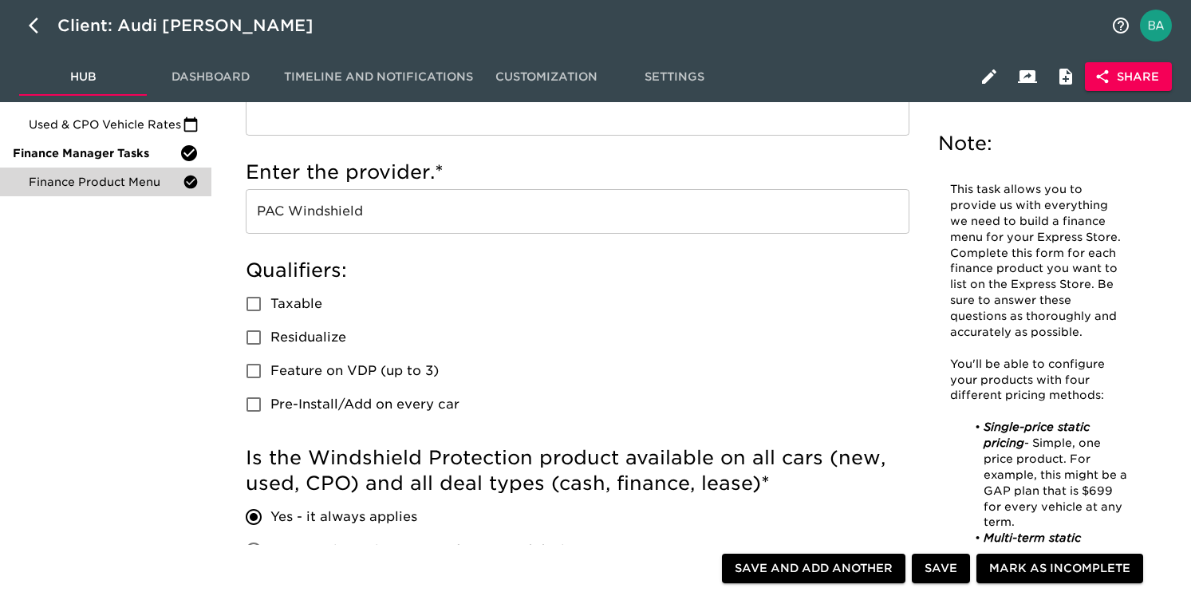
click at [311, 212] on input "PAC Windshield" at bounding box center [578, 211] width 664 height 45
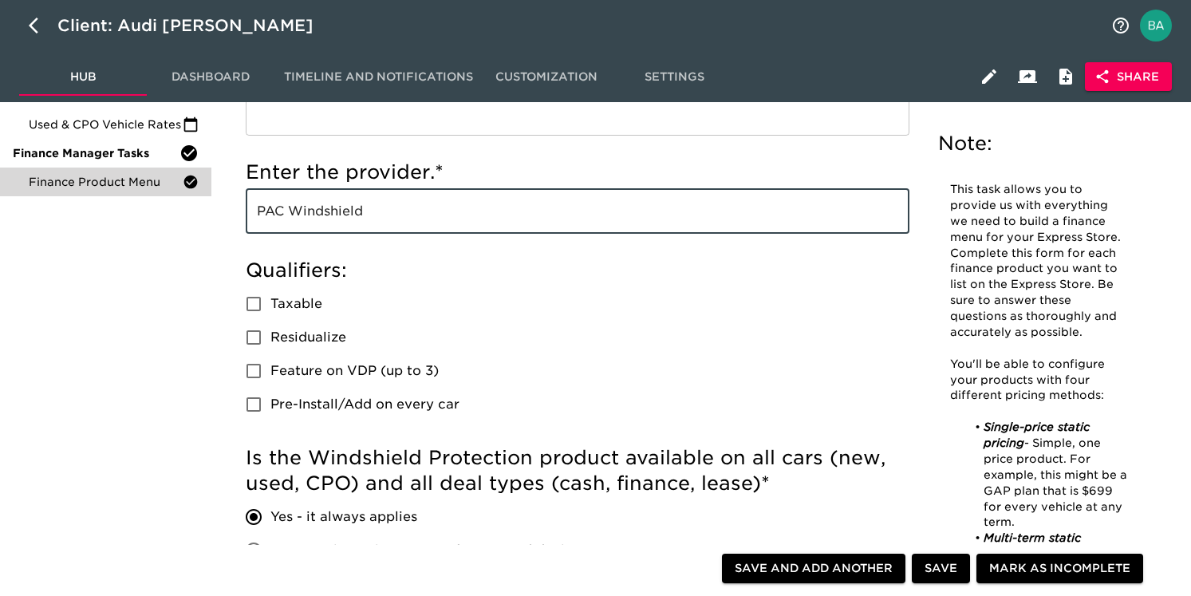
click at [311, 212] on input "PAC Windshield" at bounding box center [578, 211] width 664 height 45
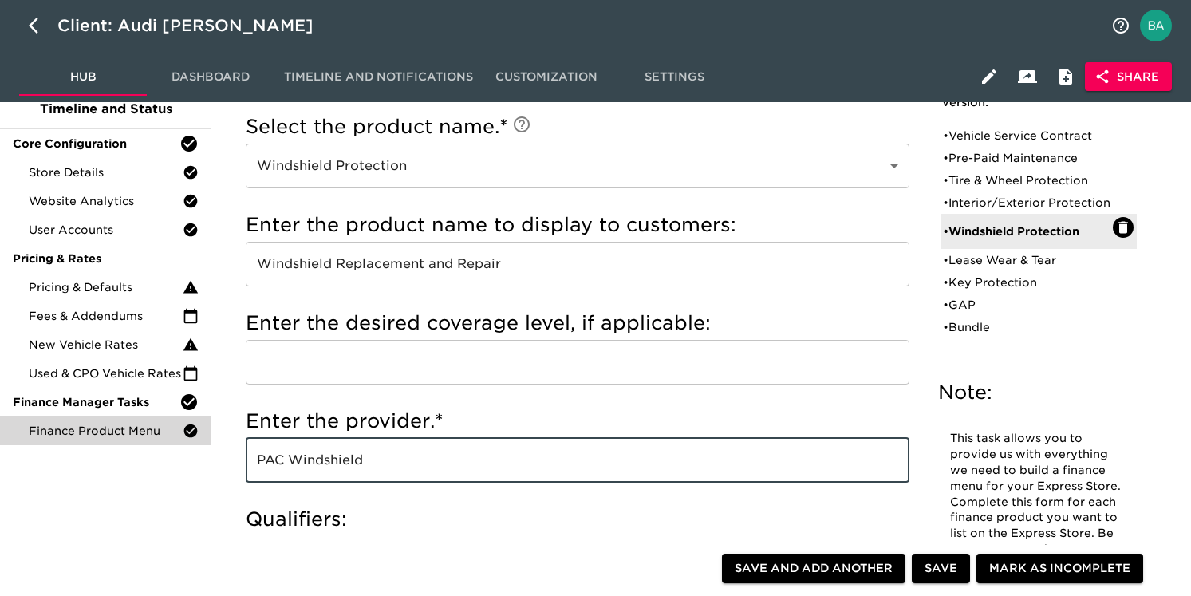
scroll to position [0, 0]
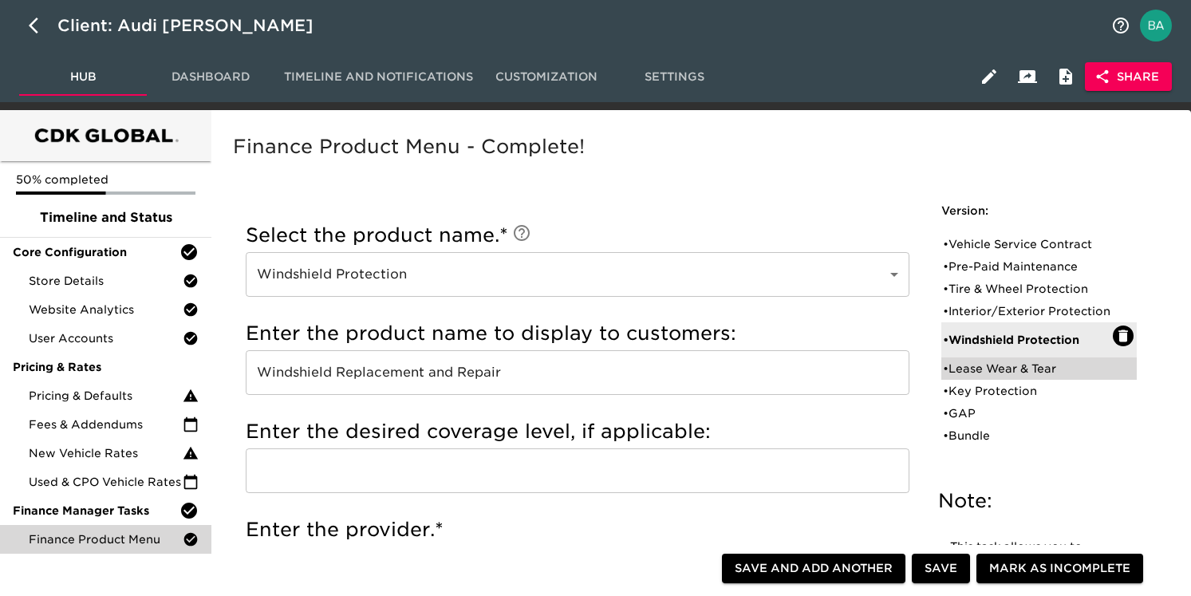
click at [1039, 377] on div "• Lease Wear & Tear" at bounding box center [1028, 369] width 170 height 16
type input "Lease Wear & Tear"
type input "Lease Wear and Tear"
type input "Audi Term Protection"
radio input "false"
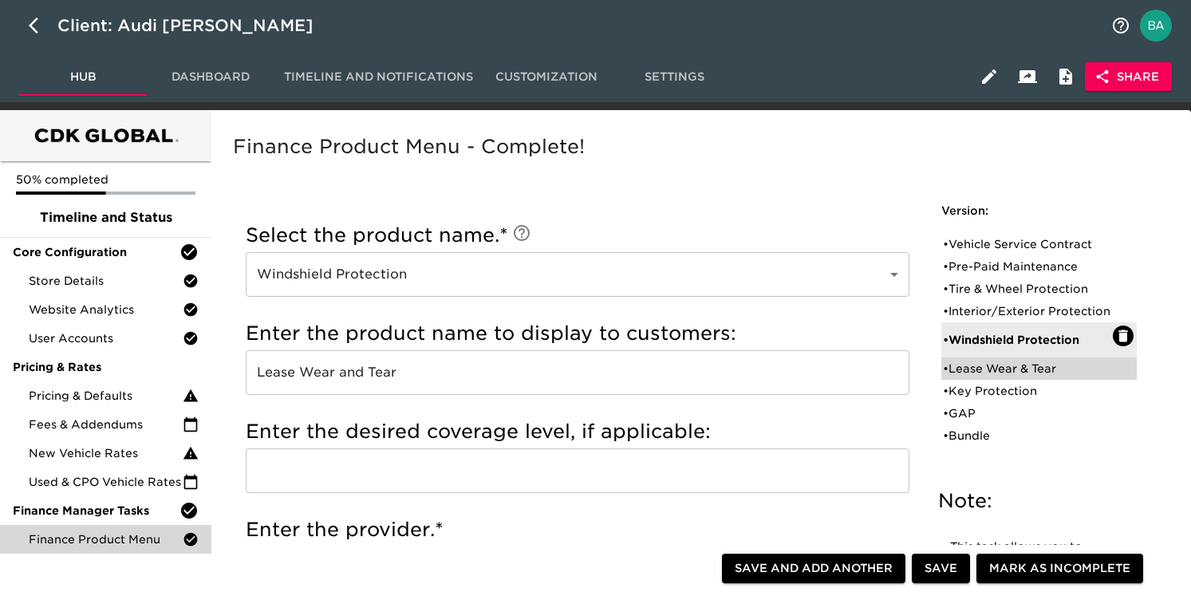
radio input "true"
checkbox input "true"
radio input "true"
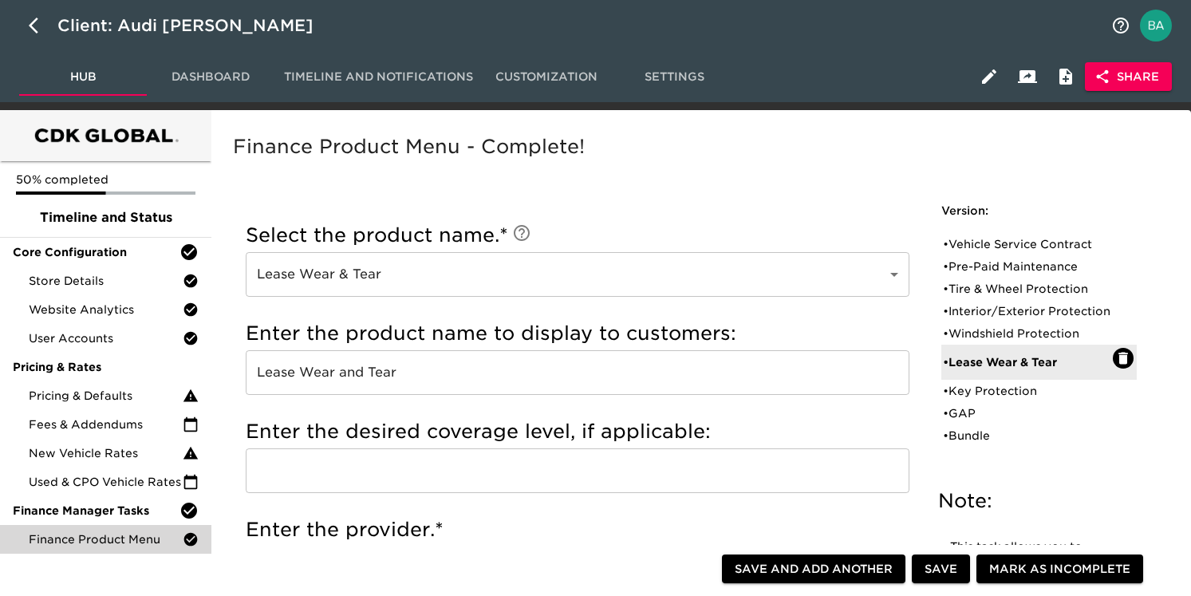
click at [314, 373] on input "Lease Wear and Tear" at bounding box center [578, 372] width 664 height 45
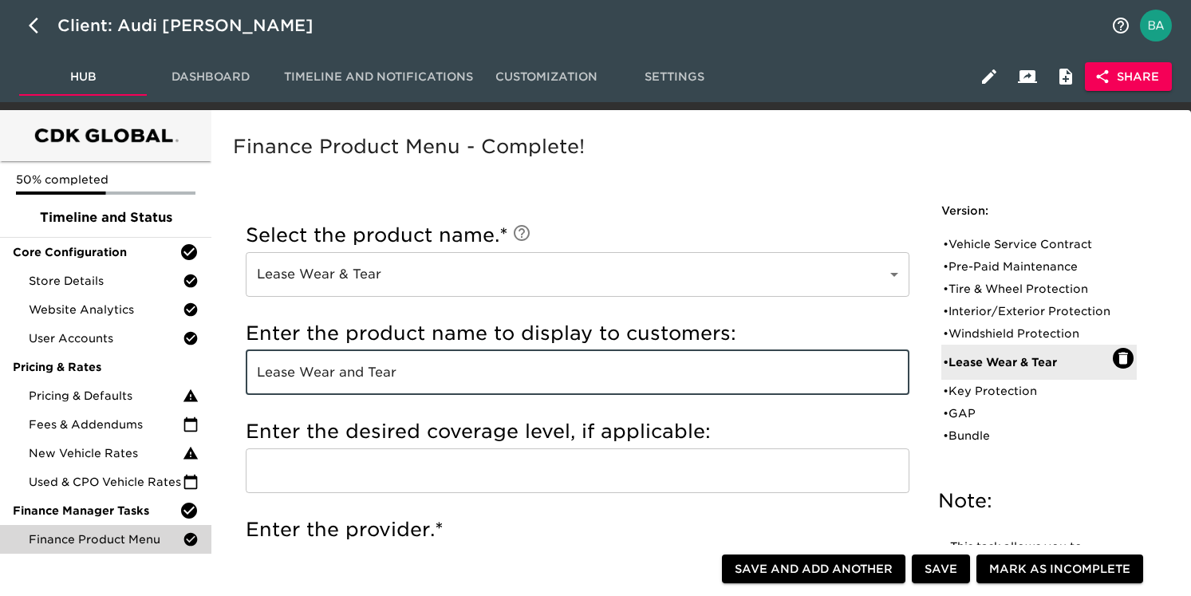
click at [314, 373] on input "Lease Wear and Tear" at bounding box center [578, 372] width 664 height 45
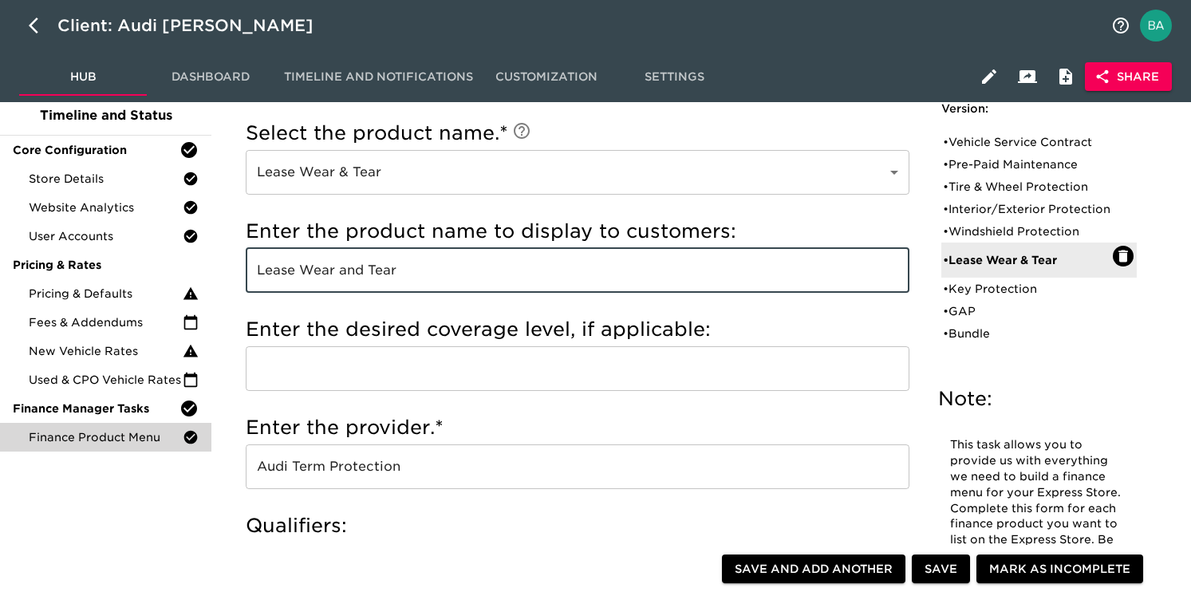
scroll to position [209, 0]
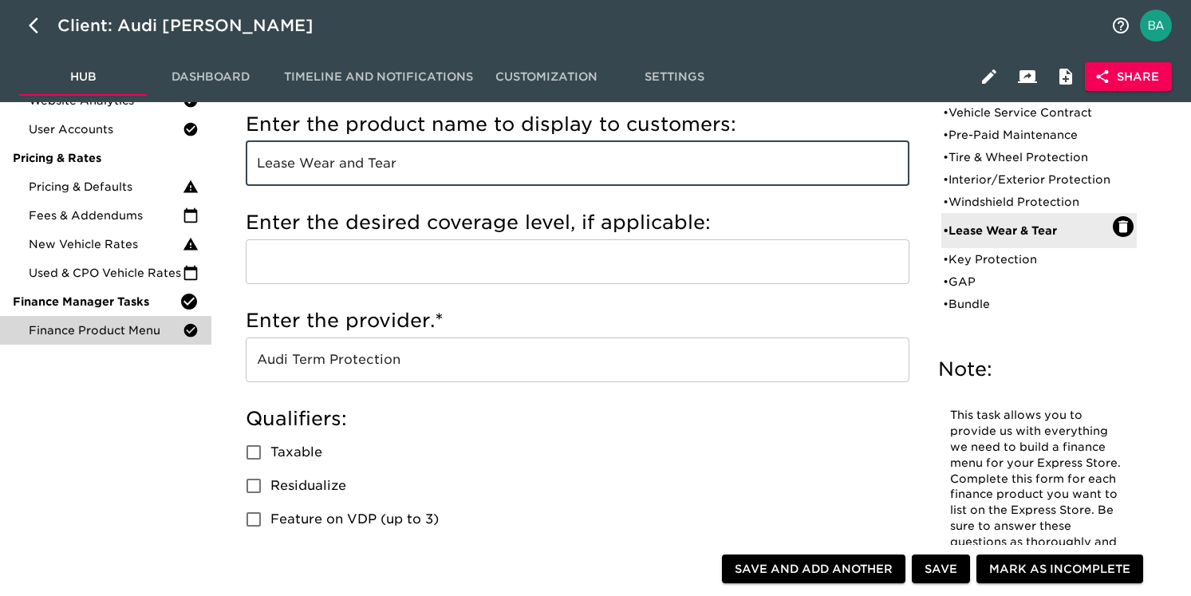
click at [307, 370] on input "Audi Term Protection" at bounding box center [578, 359] width 664 height 45
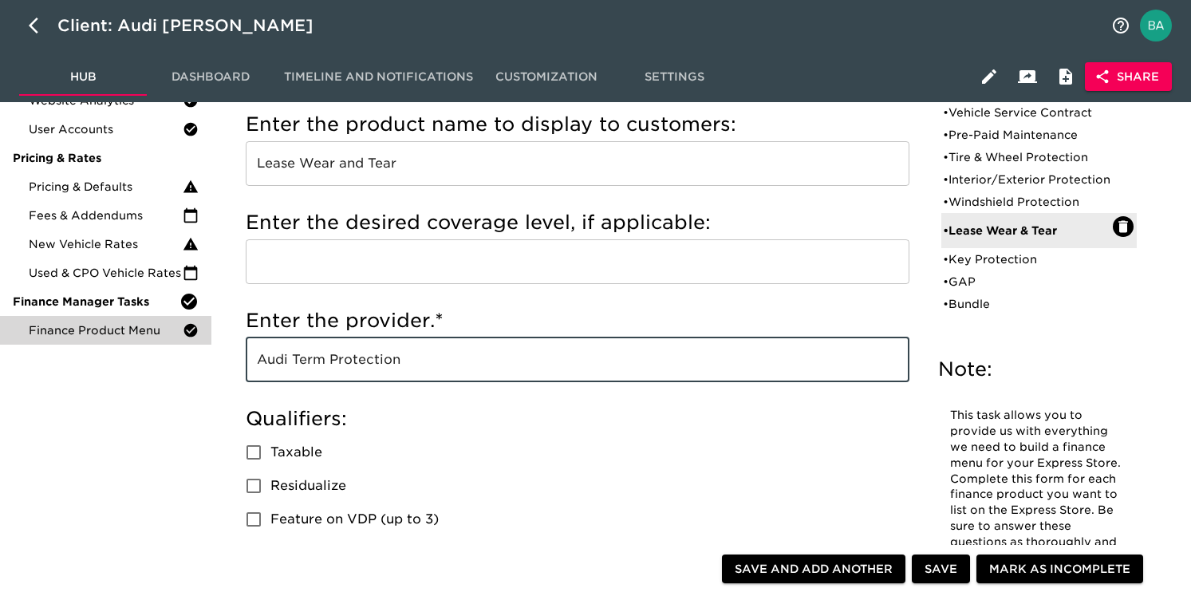
click at [307, 370] on input "Audi Term Protection" at bounding box center [578, 359] width 664 height 45
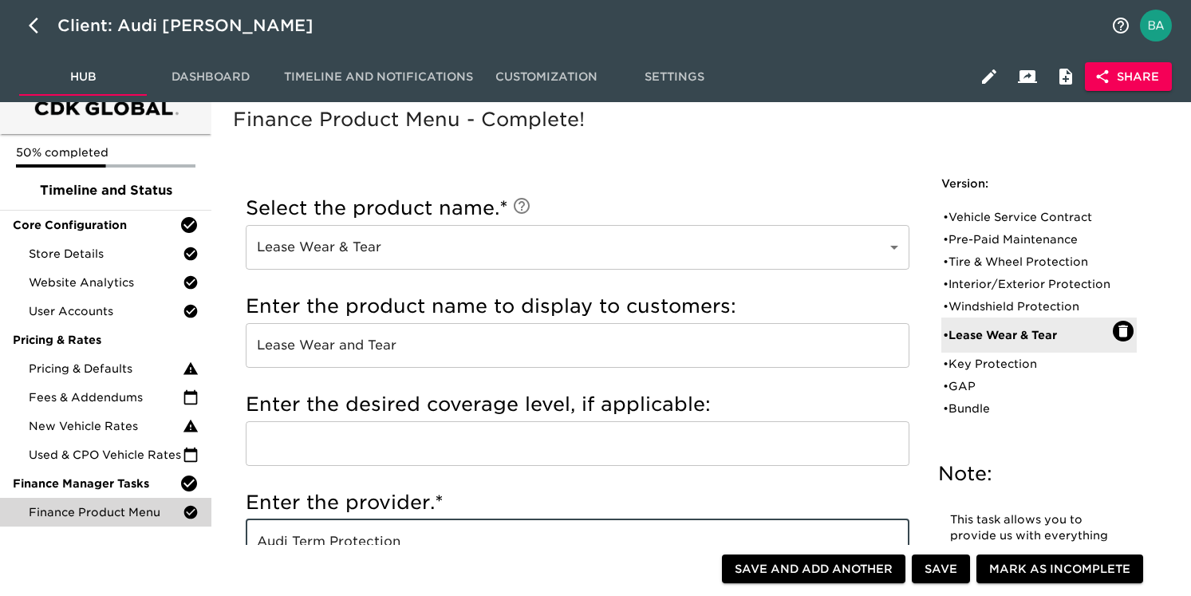
scroll to position [0, 0]
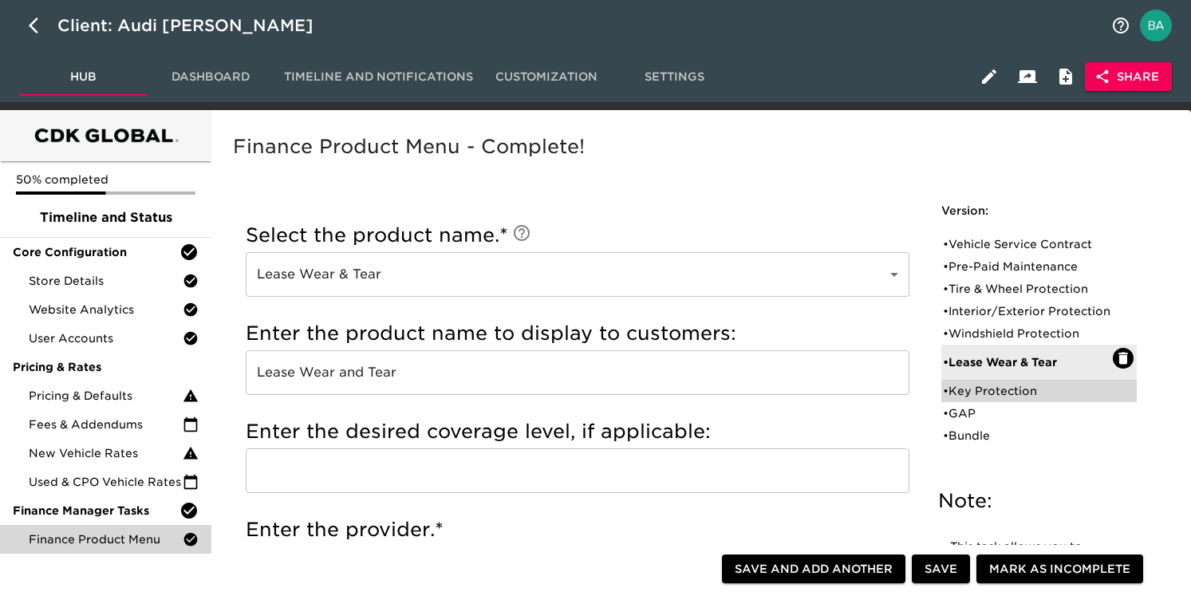
click at [989, 399] on div "• Key Protection" at bounding box center [1028, 391] width 170 height 16
type input "Key Protection"
type input "Key Replacement"
type input "Assurant"
radio input "true"
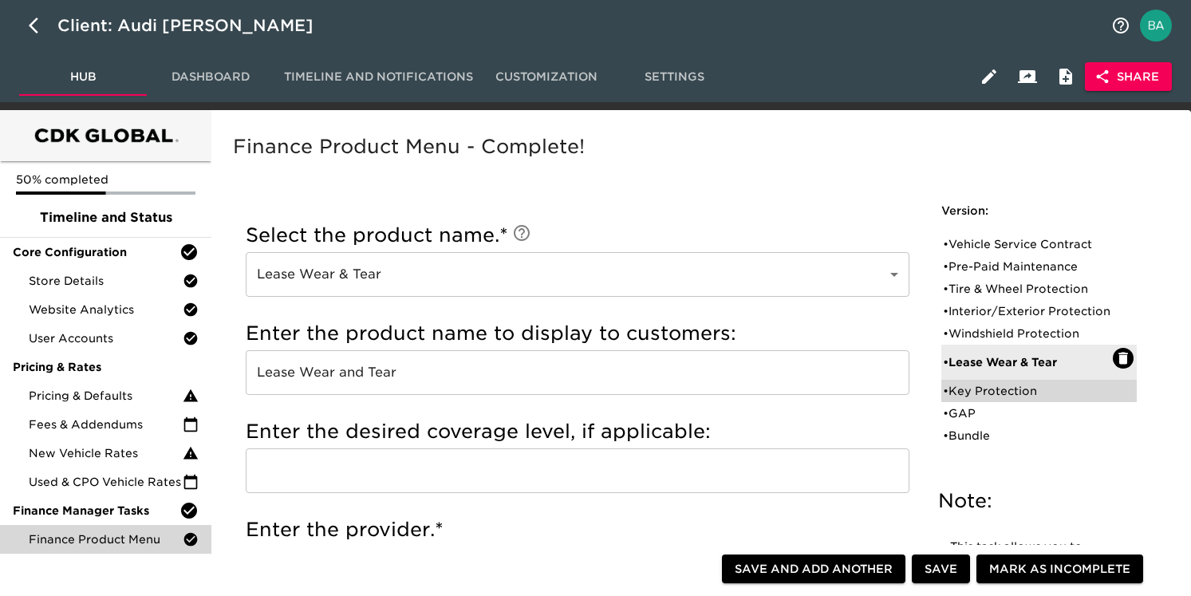
radio input "false"
checkbox input "false"
radio input "true"
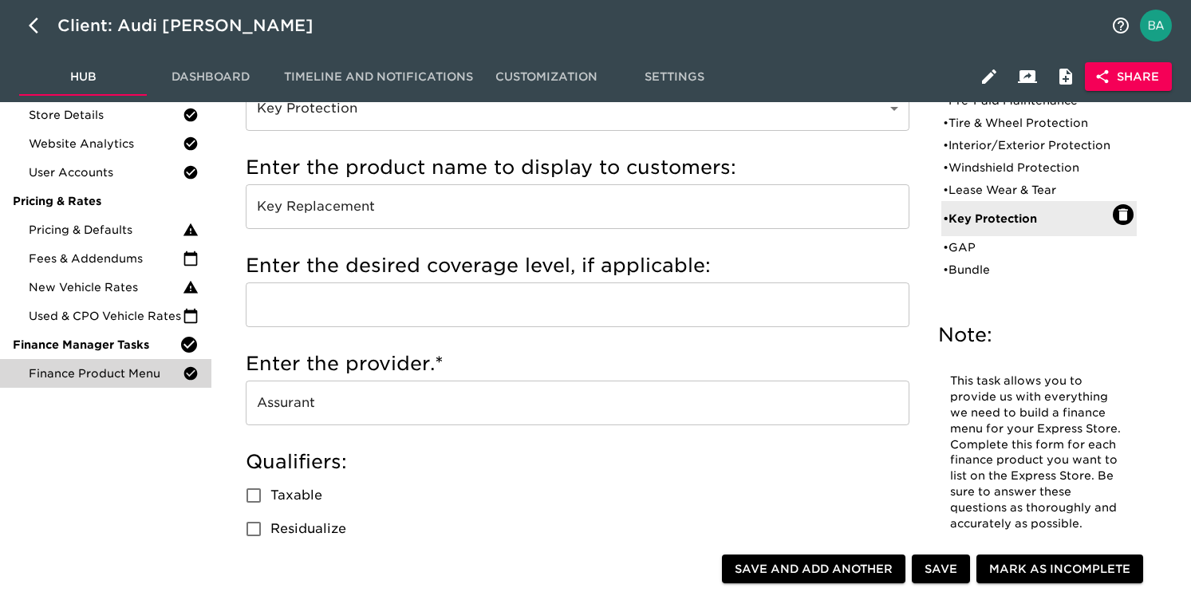
scroll to position [198, 0]
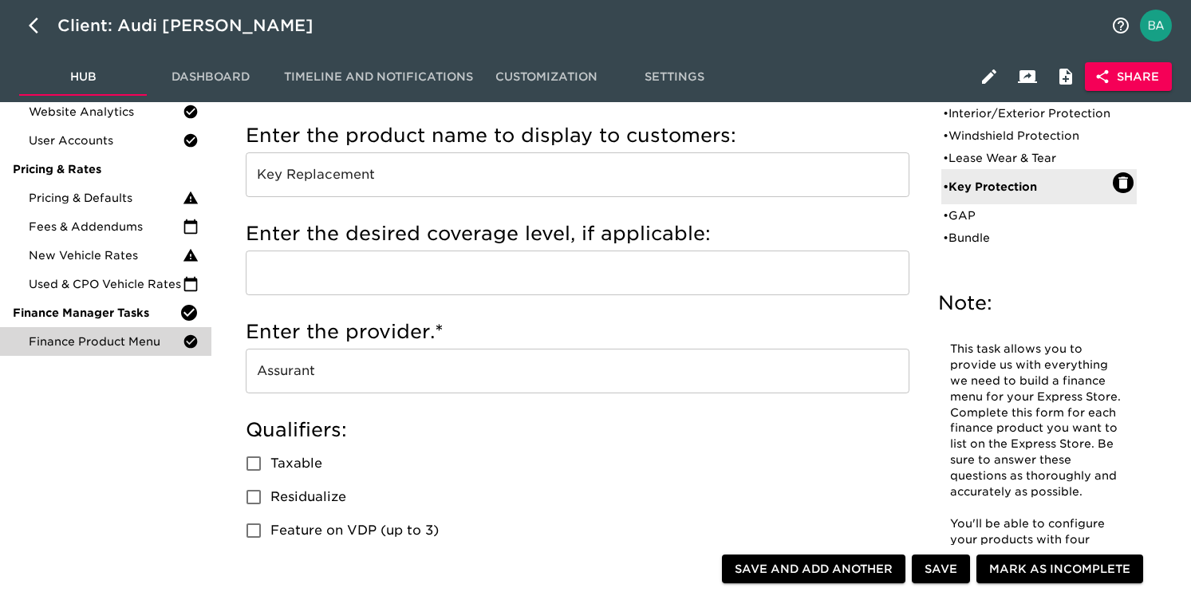
click at [337, 180] on input "Key Replacement" at bounding box center [578, 174] width 664 height 45
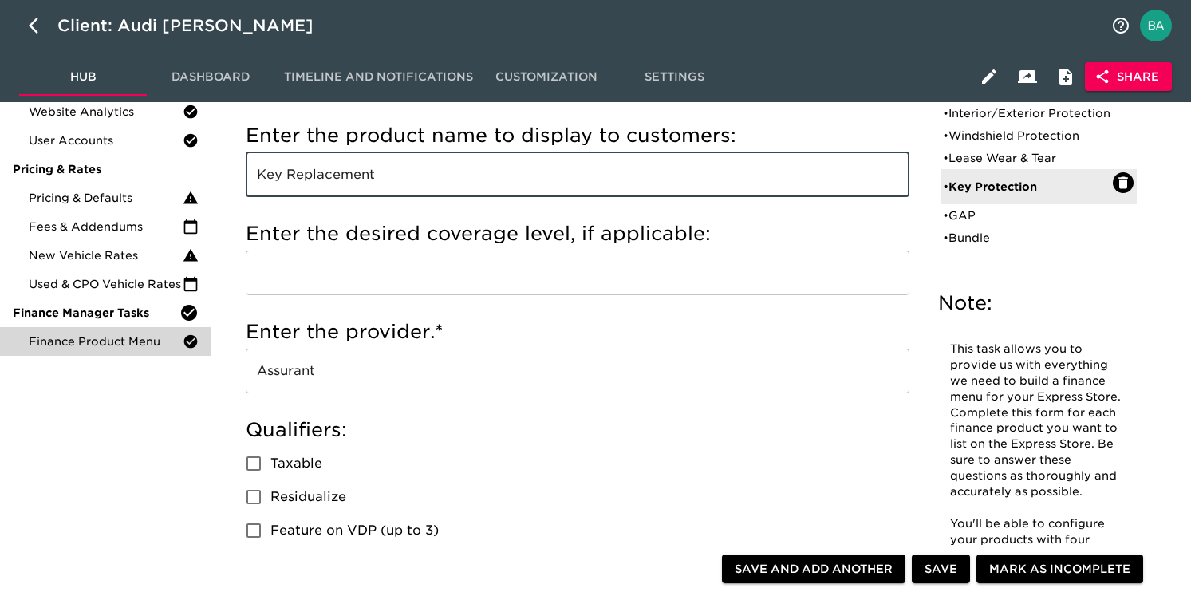
click at [337, 180] on input "Key Replacement" at bounding box center [578, 174] width 664 height 45
click at [305, 370] on input "Assurant" at bounding box center [578, 371] width 664 height 45
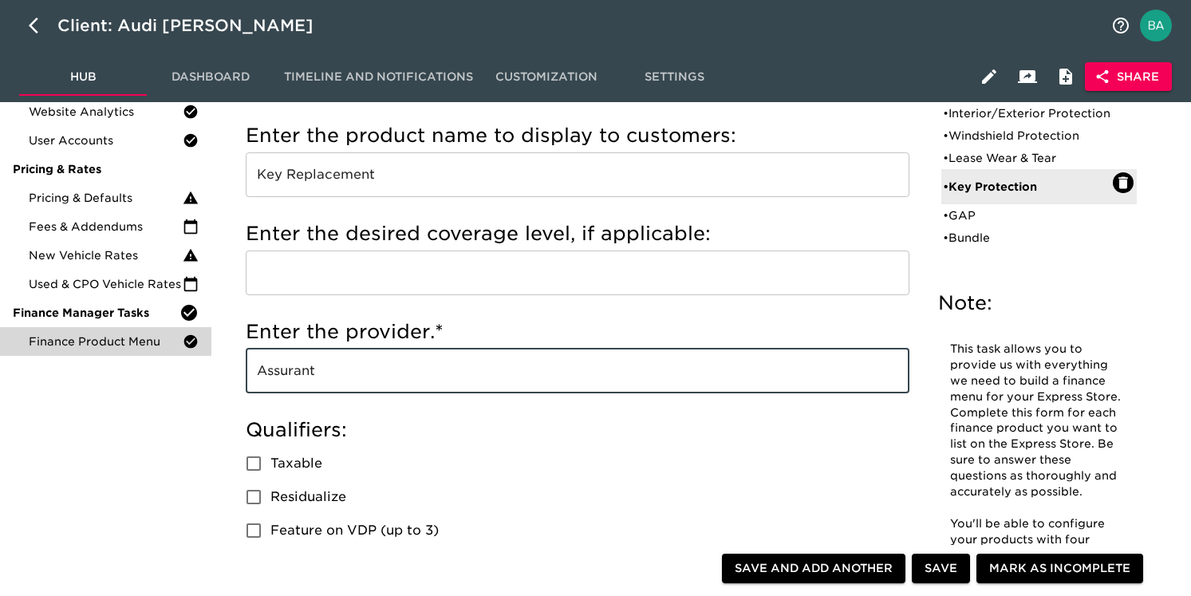
click at [305, 370] on input "Assurant" at bounding box center [578, 371] width 664 height 45
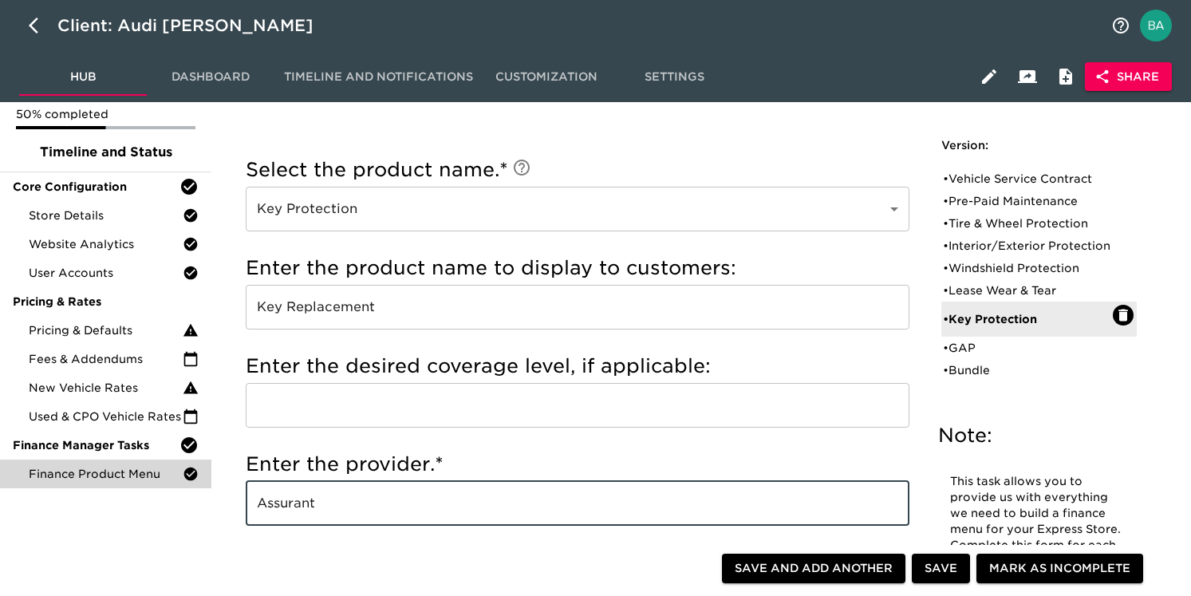
scroll to position [0, 0]
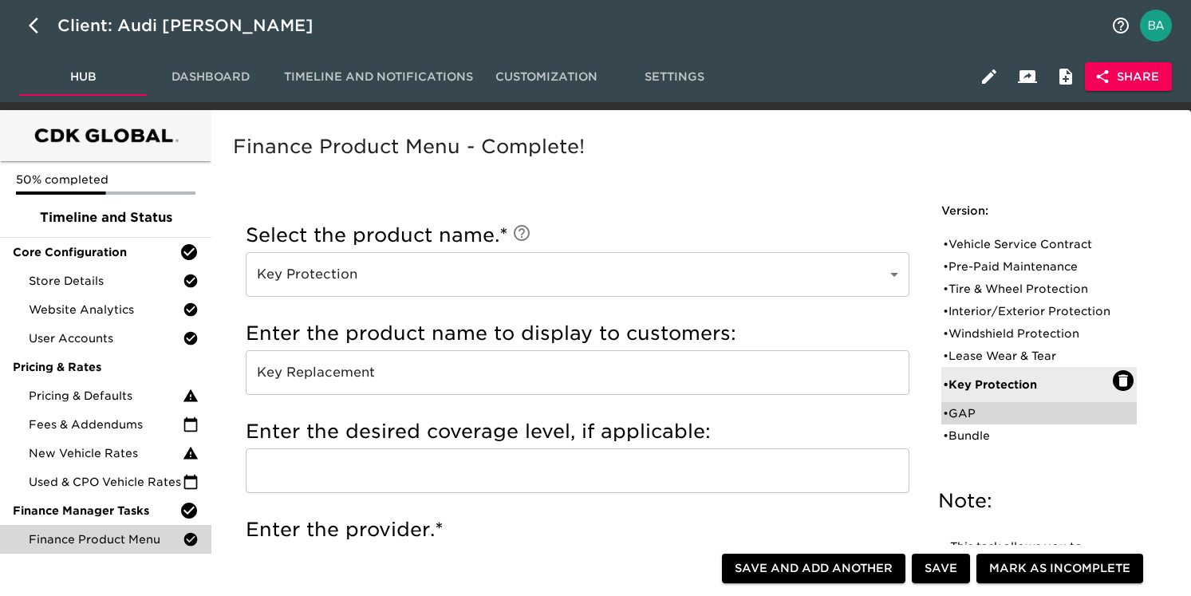
click at [967, 421] on div "• GAP" at bounding box center [1028, 413] width 170 height 16
type input "GAP"
type input "Gap Insurance"
radio input "false"
radio input "true"
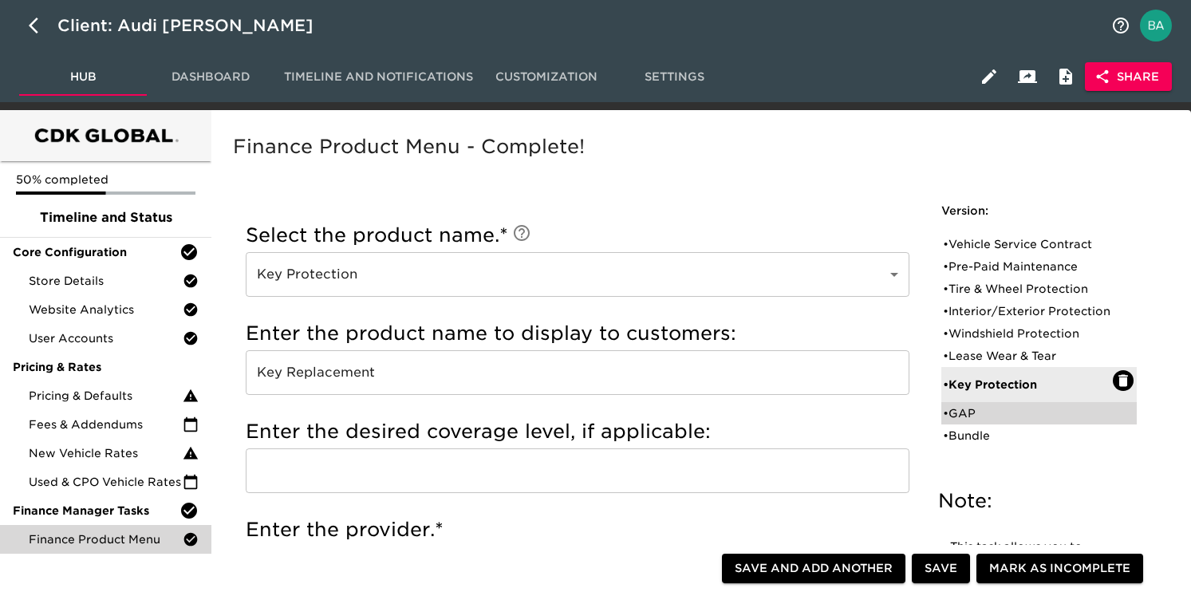
checkbox input "true"
radio input "true"
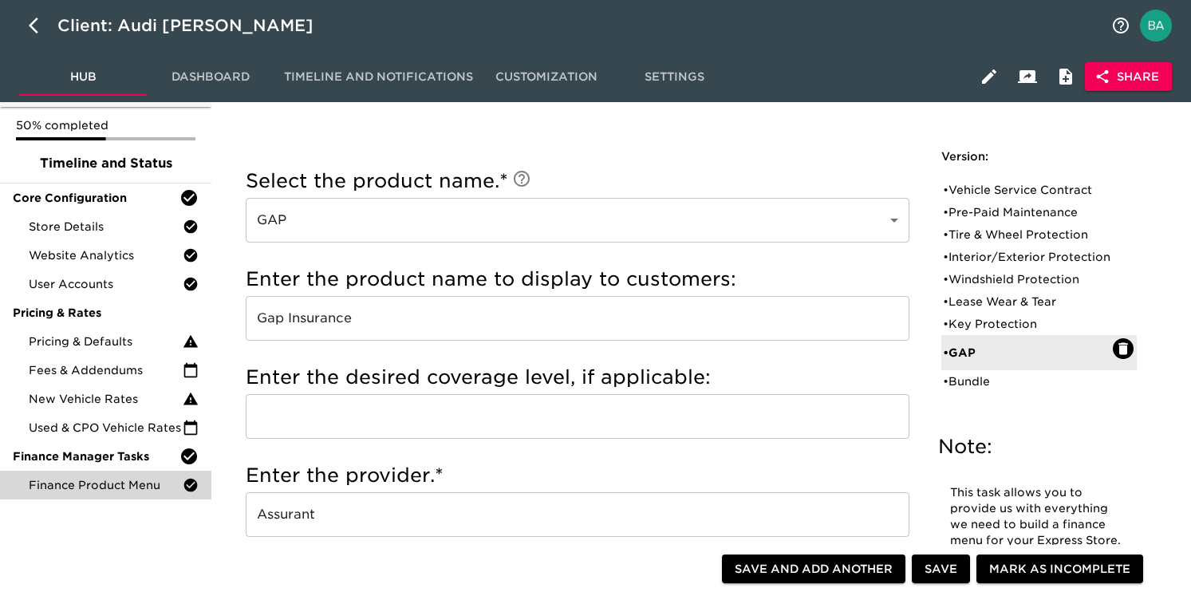
scroll to position [29, 0]
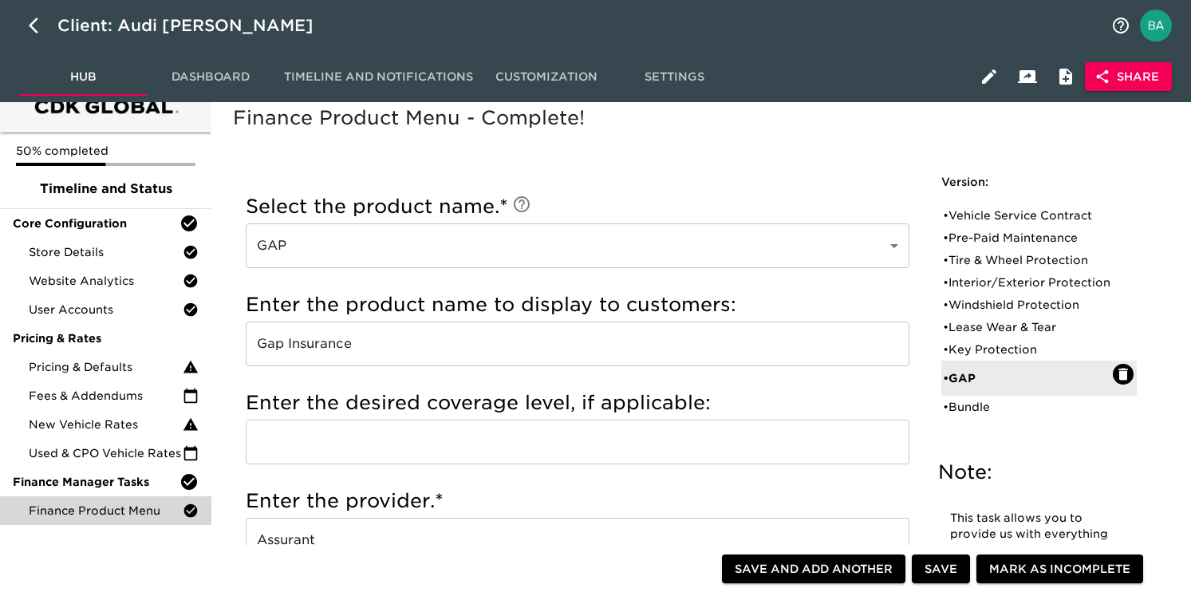
click at [321, 348] on input "Gap Insurance" at bounding box center [578, 344] width 664 height 45
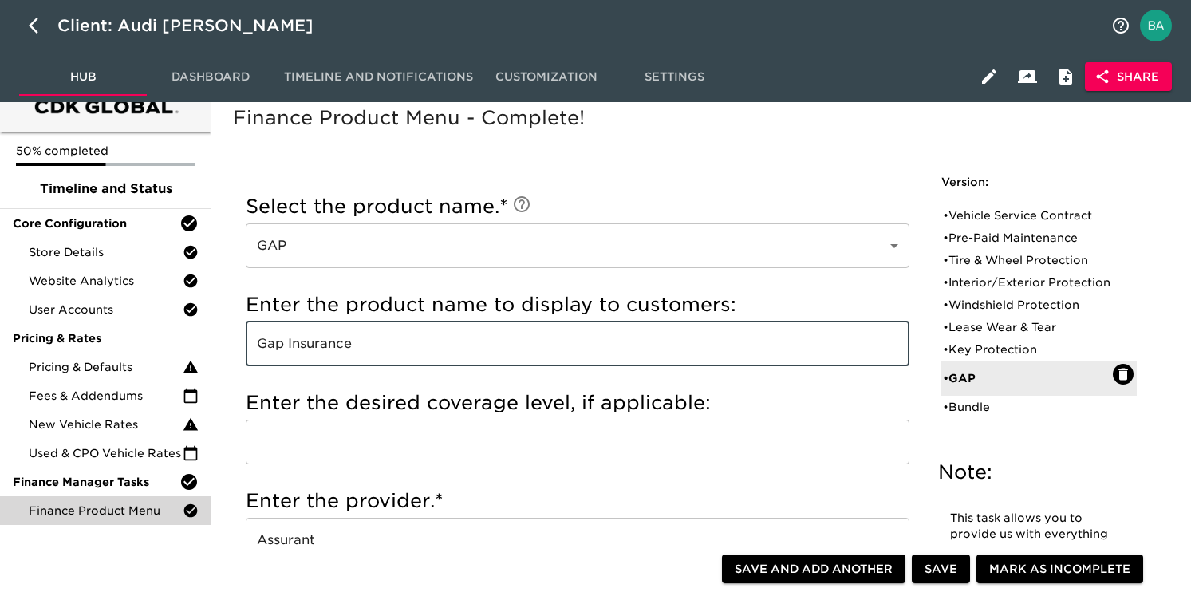
click at [321, 348] on input "Gap Insurance" at bounding box center [578, 344] width 664 height 45
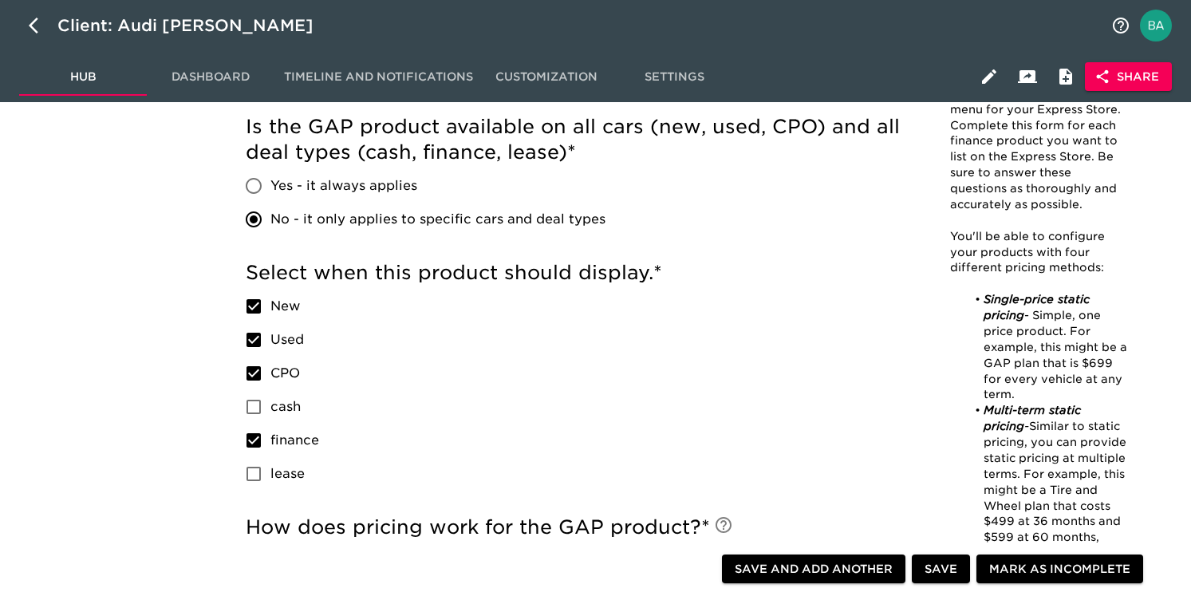
scroll to position [715, 0]
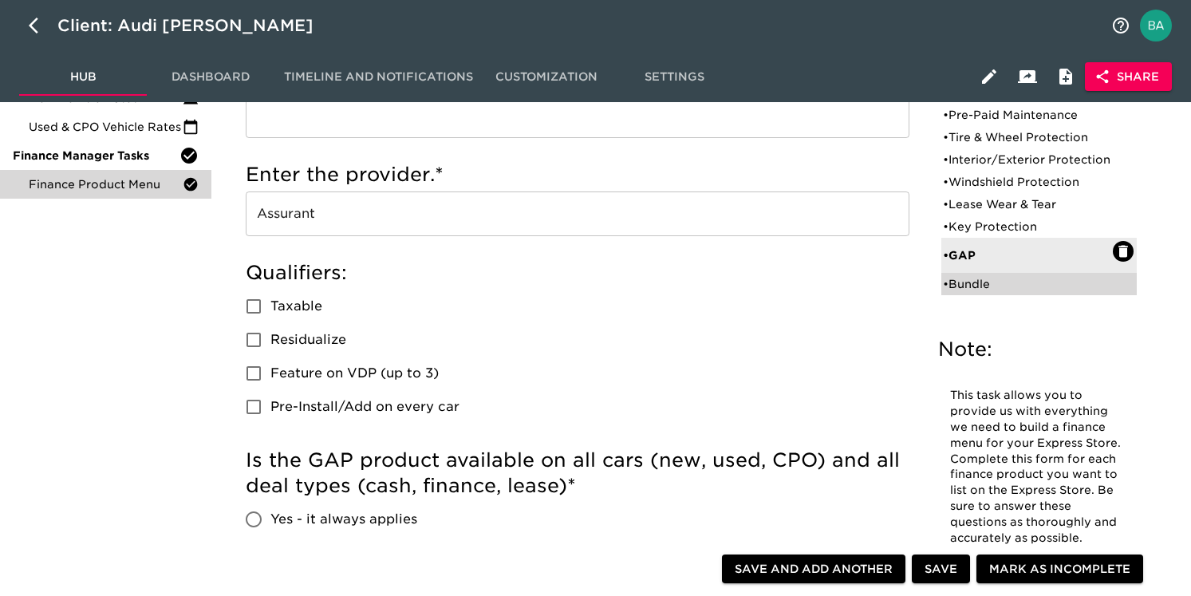
click at [992, 286] on div "• Bundle" at bounding box center [1028, 284] width 170 height 16
type input "Bundle"
type input "Assurant Protection Bundle"
radio input "true"
radio input "false"
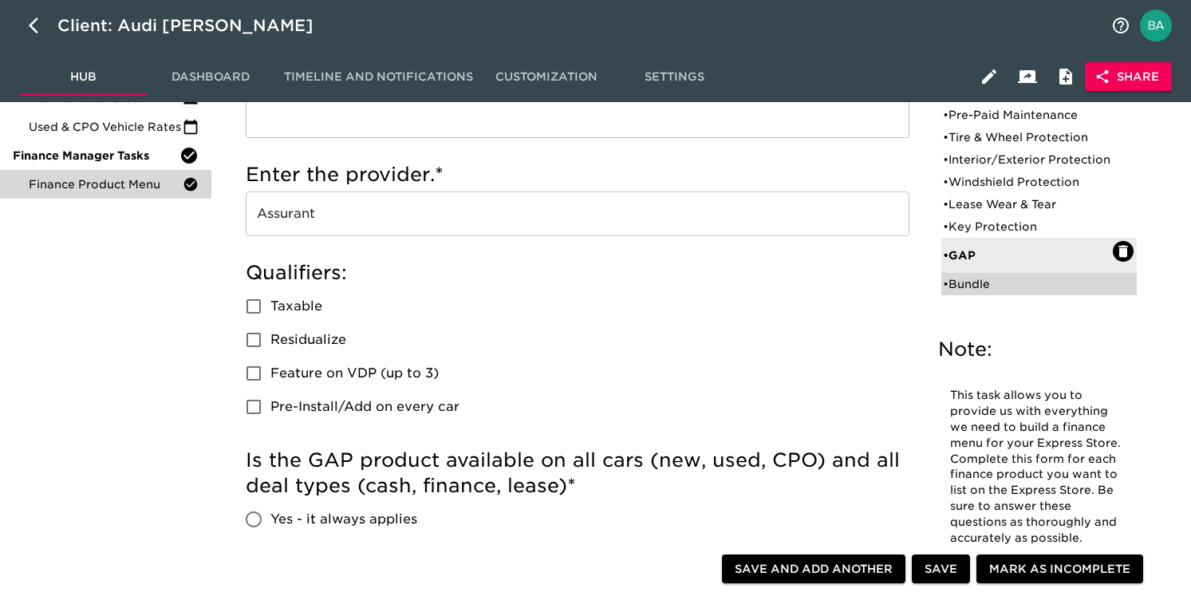
checkbox input "false"
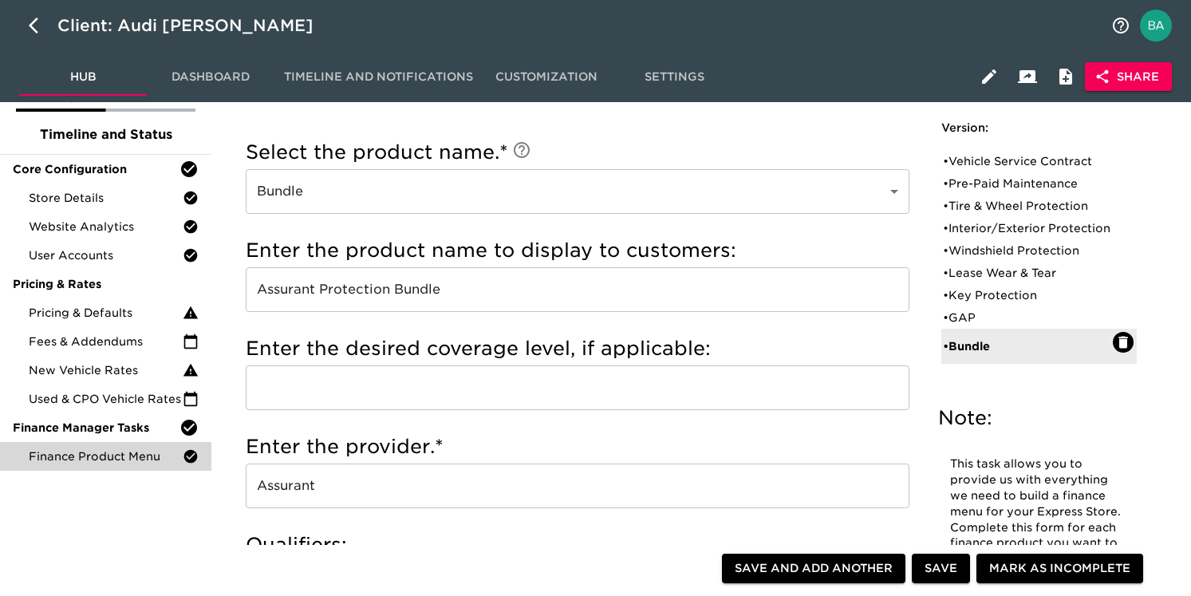
scroll to position [53, 0]
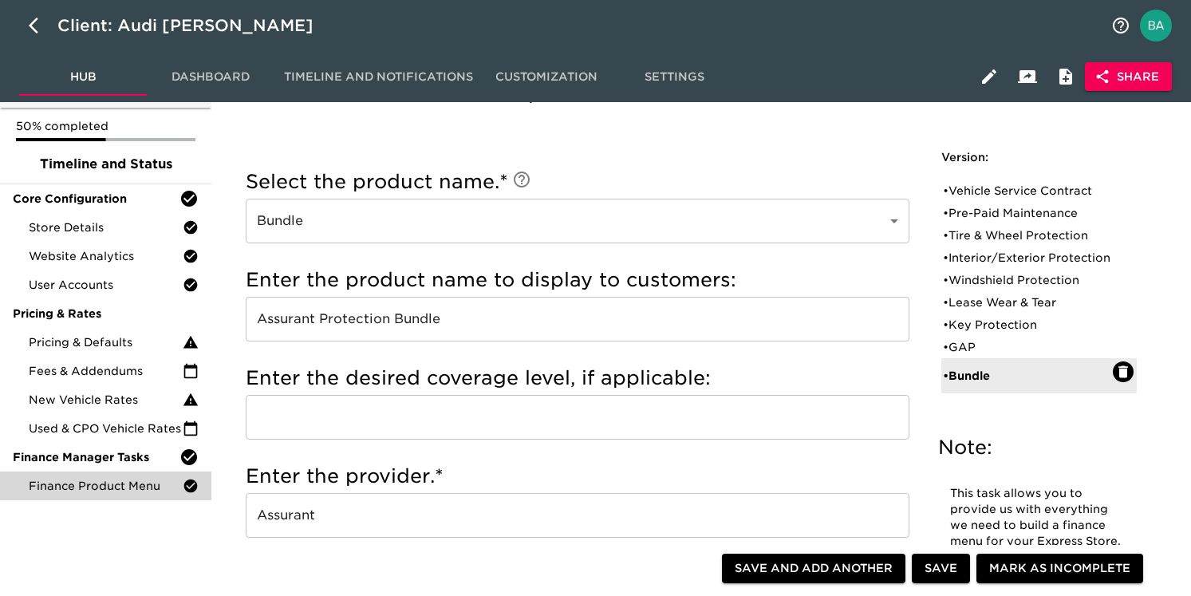
click at [365, 314] on input "Assurant Protection Bundle" at bounding box center [578, 319] width 664 height 45
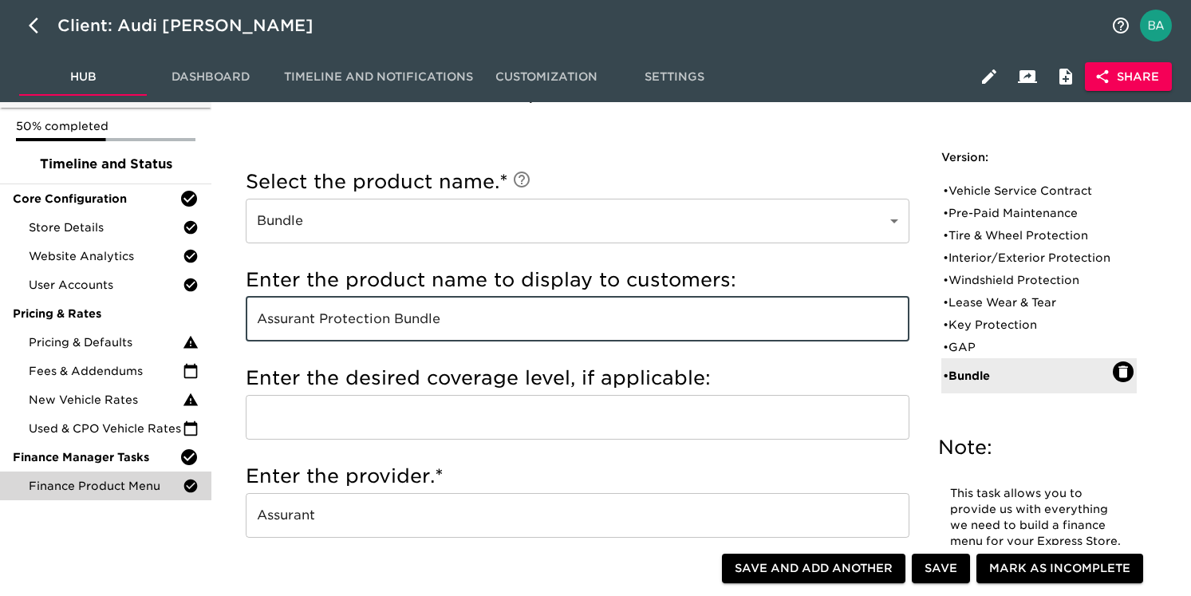
click at [365, 314] on input "Assurant Protection Bundle" at bounding box center [578, 319] width 664 height 45
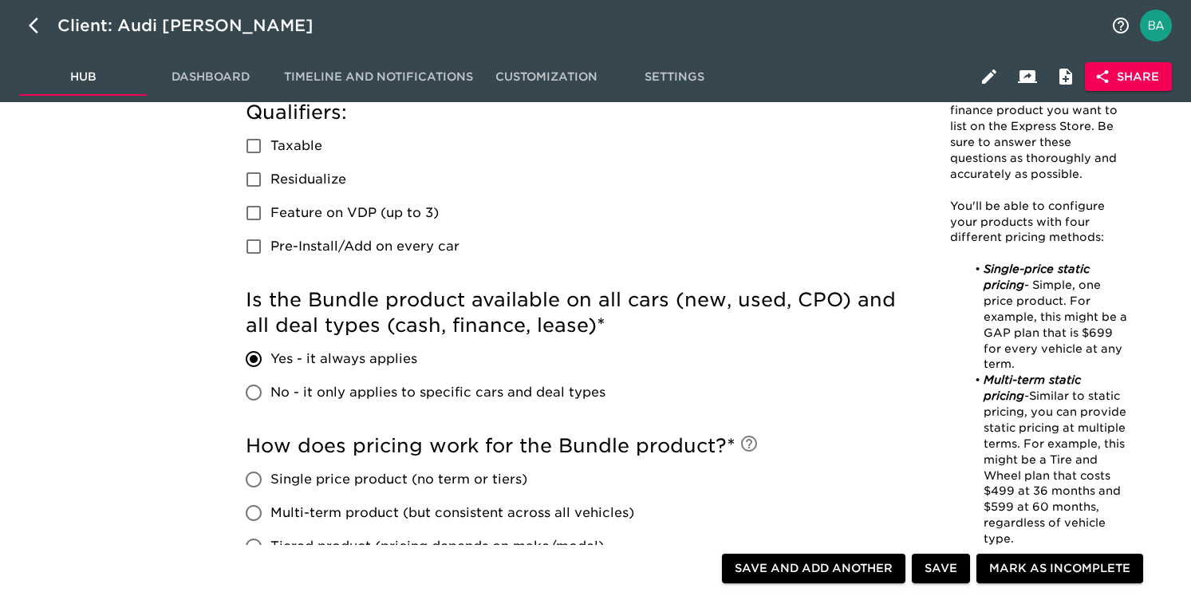
scroll to position [530, 0]
